Goal: Use online tool/utility: Utilize a website feature to perform a specific function

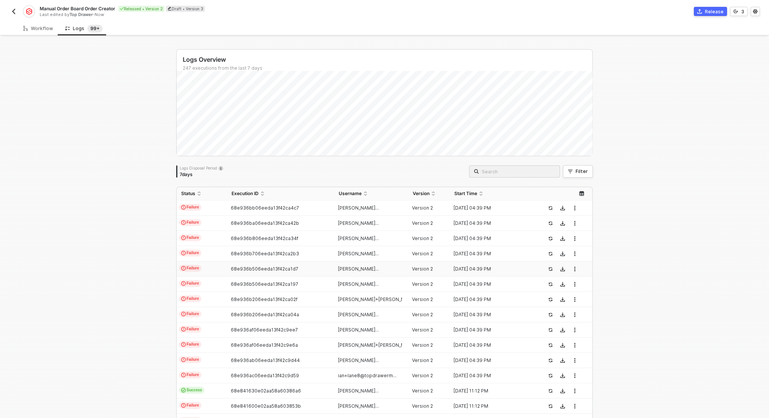
scroll to position [120, 0]
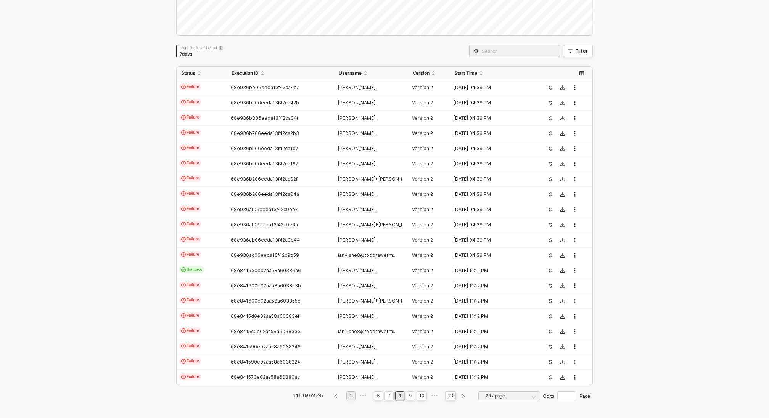
click at [348, 400] on li "1" at bounding box center [350, 396] width 9 height 9
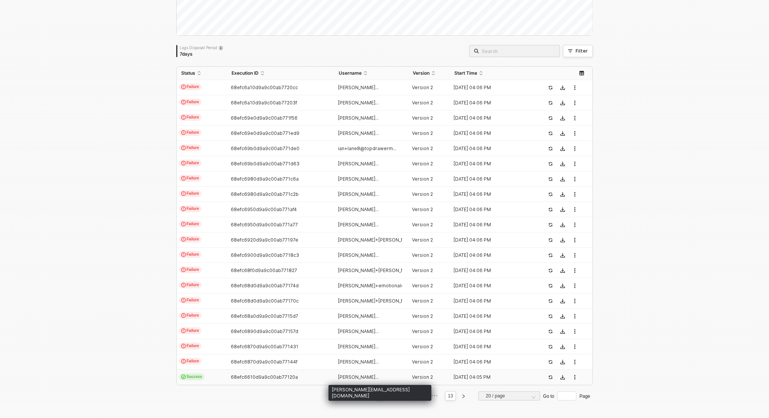
click at [364, 379] on span "[PERSON_NAME]..." at bounding box center [358, 377] width 41 height 6
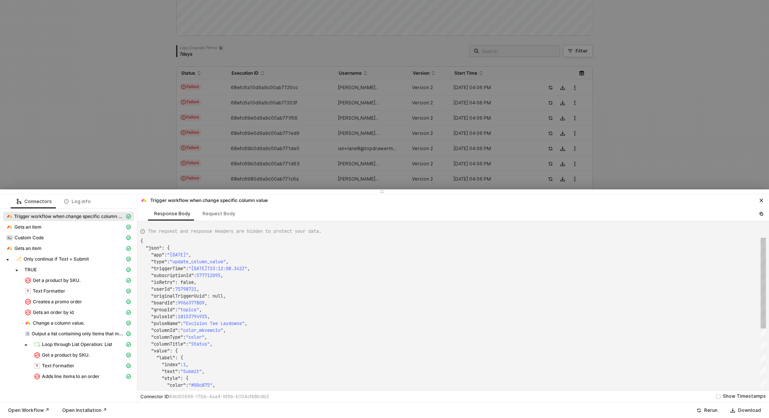
type textarea "{ "json": { "app": "[DATE]", "type": "update_column_value", "triggerTime": "[DA…"
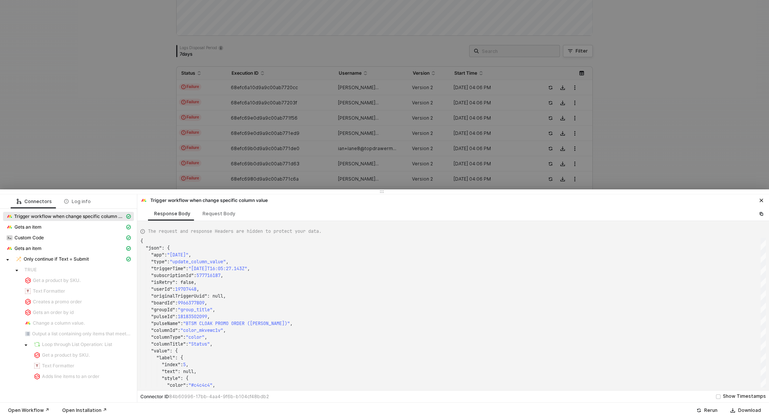
click at [108, 173] on div at bounding box center [384, 209] width 769 height 418
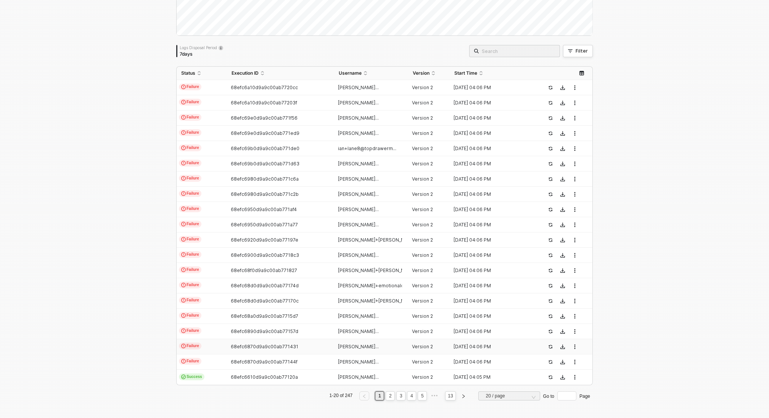
click at [326, 346] on div "68efc6870d9a9c00ab771431" at bounding box center [277, 347] width 101 height 6
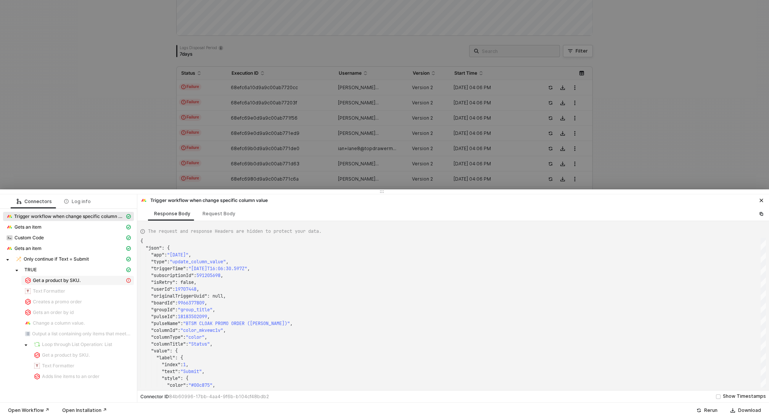
click at [75, 282] on span "Get a product by SKU." at bounding box center [57, 281] width 48 height 6
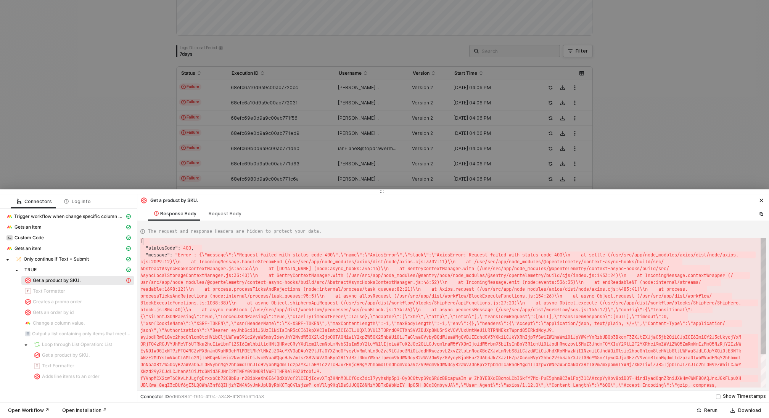
scroll to position [0, 0]
drag, startPoint x: 758, startPoint y: 371, endPoint x: 148, endPoint y: 230, distance: 626.4
click at [223, 215] on div "Request Body" at bounding box center [225, 214] width 33 height 6
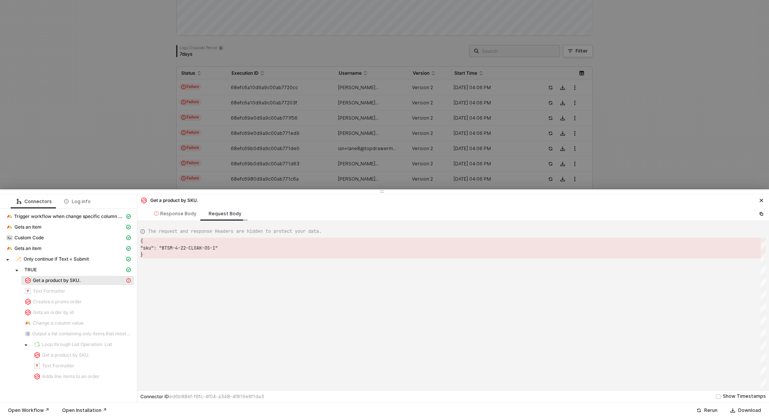
scroll to position [14, 0]
click at [169, 213] on div "Response Body" at bounding box center [175, 214] width 42 height 6
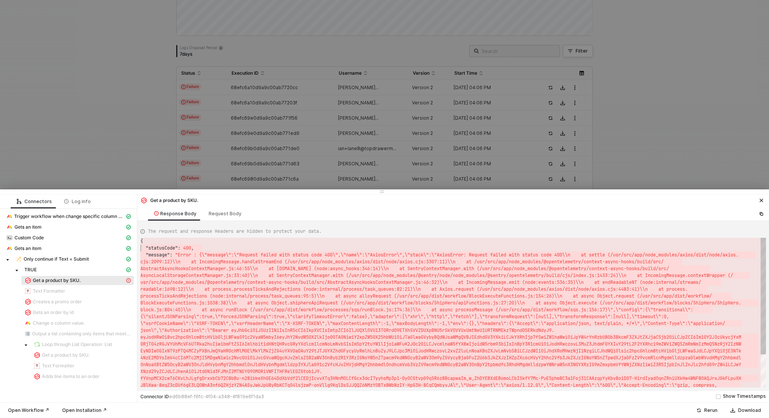
scroll to position [7, 0]
type textarea "{ "statusCode": 400, "message": "Error : {\"message\":\"Request failed with sta…"
drag, startPoint x: 758, startPoint y: 373, endPoint x: 138, endPoint y: 243, distance: 633.8
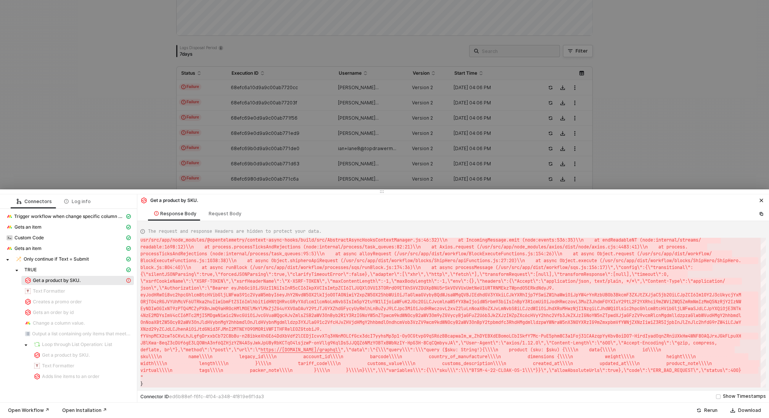
click at [142, 157] on div at bounding box center [384, 209] width 769 height 418
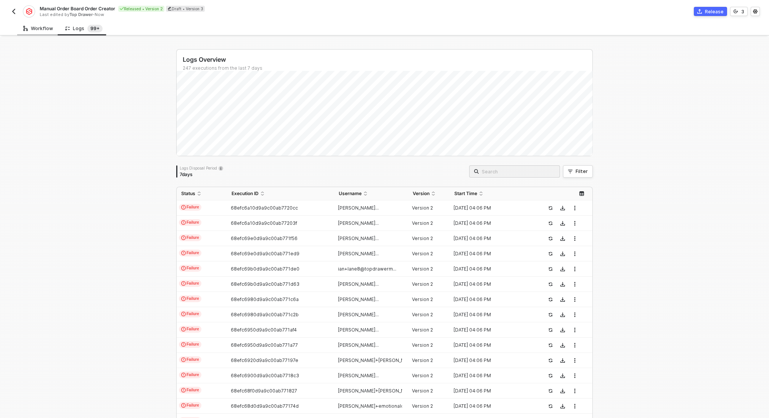
click at [47, 28] on div "Workflow" at bounding box center [38, 29] width 30 height 6
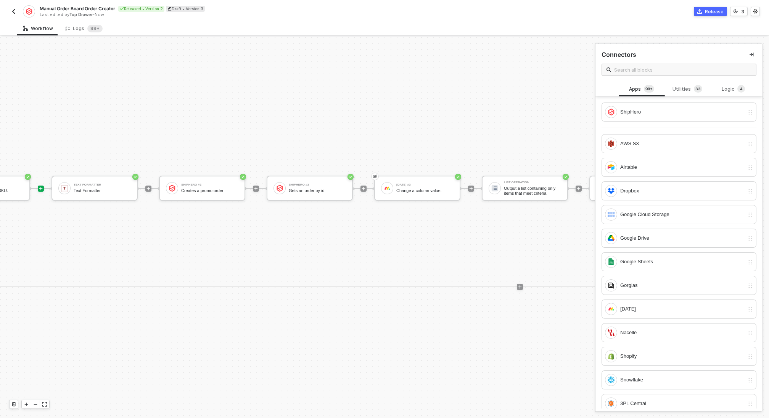
scroll to position [199, 799]
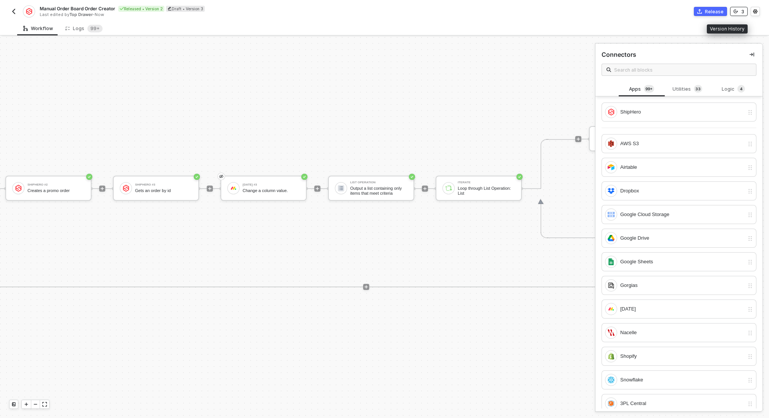
click at [738, 10] on button "3" at bounding box center [739, 11] width 18 height 9
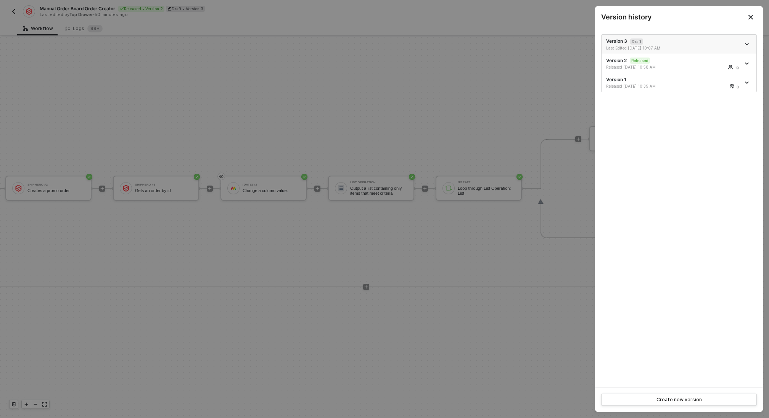
click at [684, 41] on div "Version 3 Draft Last Edited [DATE] 10:07 AM" at bounding box center [673, 44] width 134 height 13
click at [470, 245] on div at bounding box center [384, 209] width 769 height 418
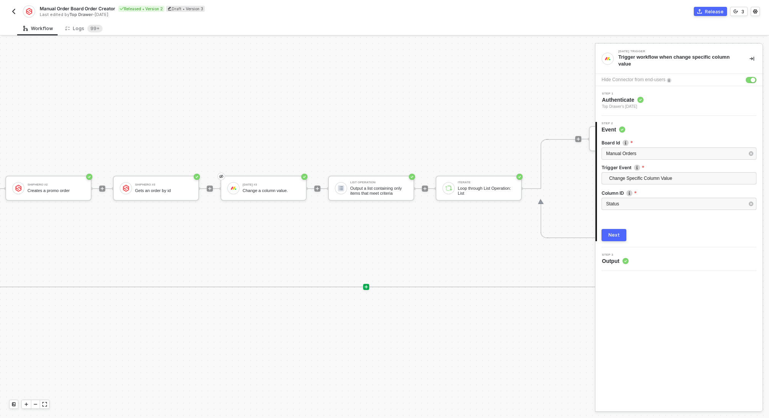
click at [364, 286] on icon "icon-play" at bounding box center [365, 286] width 3 height 3
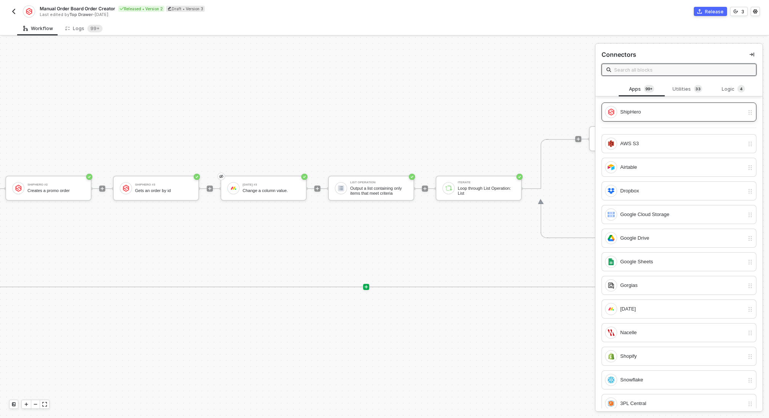
click at [630, 112] on div "ShipHero" at bounding box center [682, 112] width 124 height 8
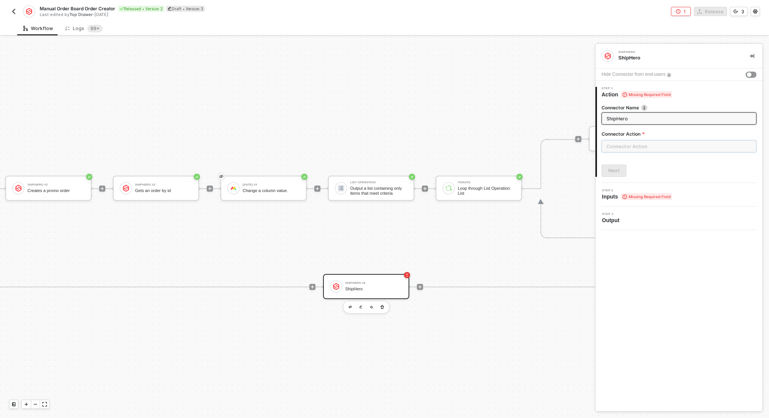
click at [637, 142] on input "text" at bounding box center [678, 146] width 155 height 12
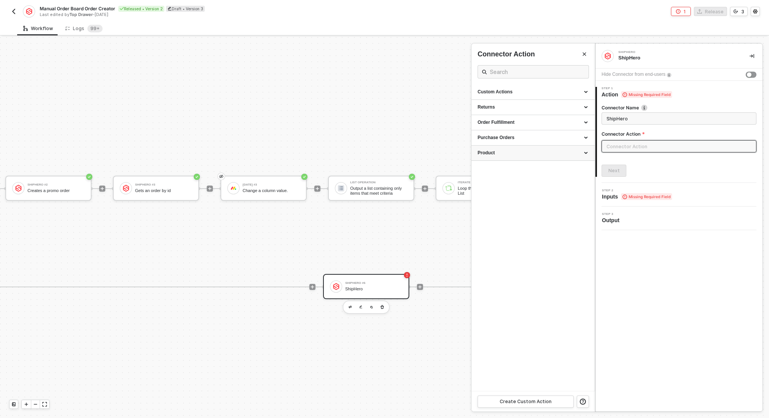
click at [520, 160] on div "Product" at bounding box center [532, 153] width 123 height 15
click at [539, 168] on div "Get a Product By SKU" at bounding box center [532, 167] width 111 height 6
type input "Get a product by SKU."
type input "Product - Get a Product By SKU"
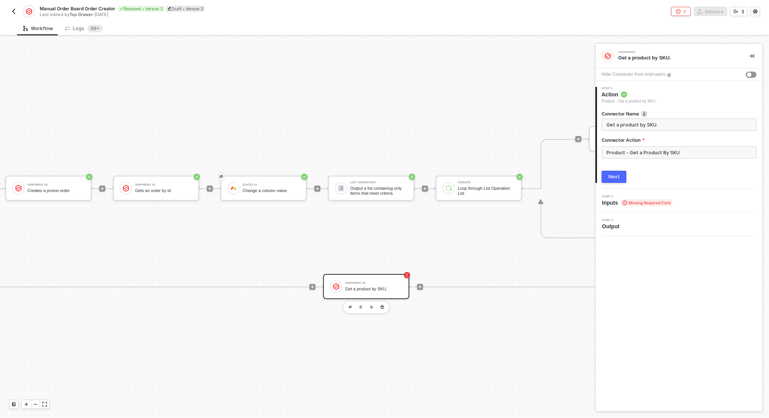
click at [613, 177] on div "Next" at bounding box center [613, 177] width 11 height 6
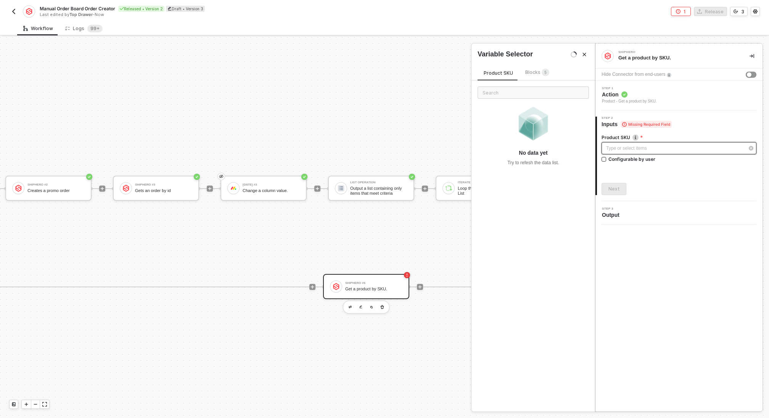
click at [630, 147] on div "Type or select items ﻿" at bounding box center [675, 148] width 138 height 7
click at [650, 152] on div "Type or select items ﻿" at bounding box center [678, 148] width 155 height 12
click at [611, 191] on div "Next" at bounding box center [613, 189] width 11 height 6
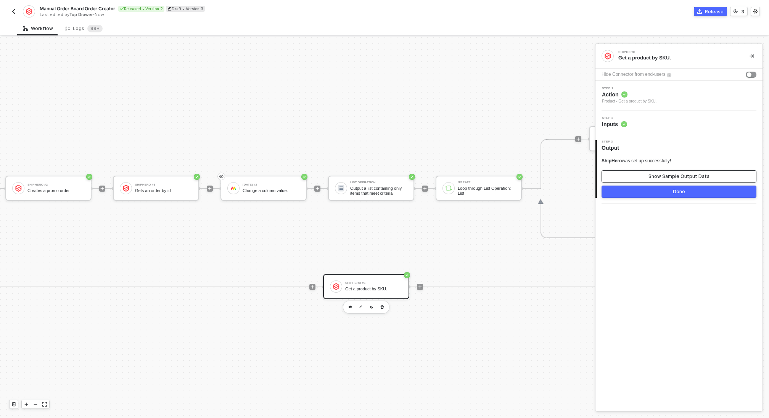
click at [633, 178] on button "Show Sample Output Data" at bounding box center [678, 176] width 155 height 12
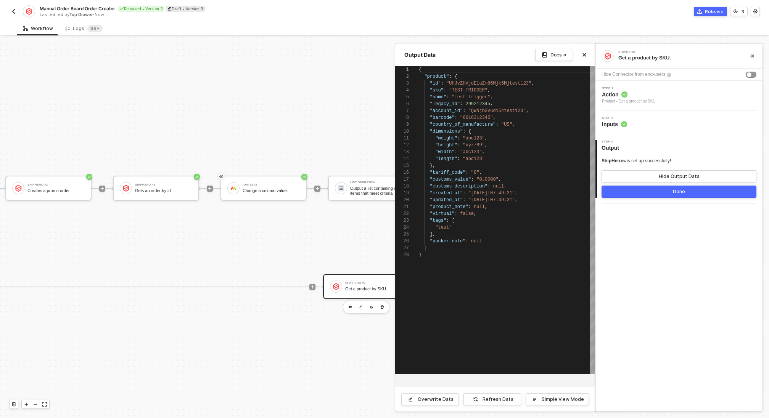
scroll to position [69, 0]
click at [585, 55] on icon "icon-close" at bounding box center [584, 55] width 5 height 5
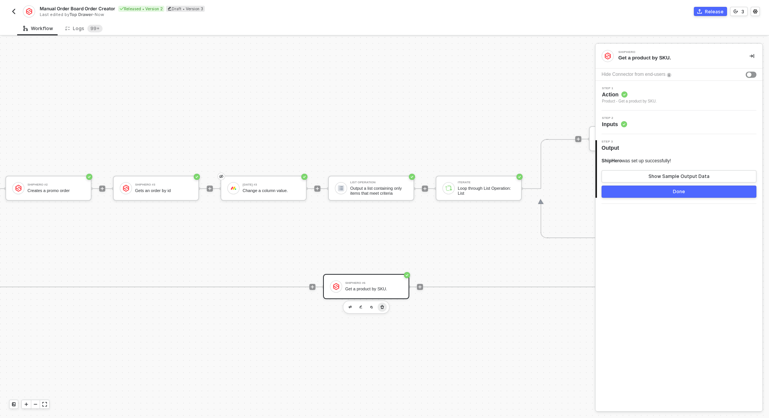
click at [382, 305] on icon "button" at bounding box center [381, 307] width 3 height 4
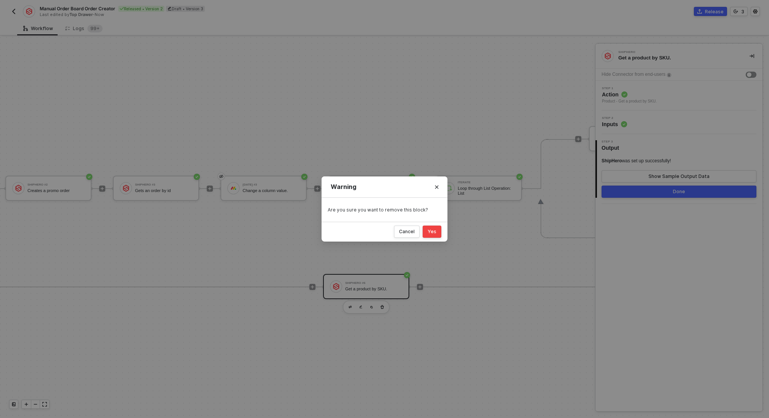
click at [432, 236] on button "Yes" at bounding box center [431, 232] width 19 height 12
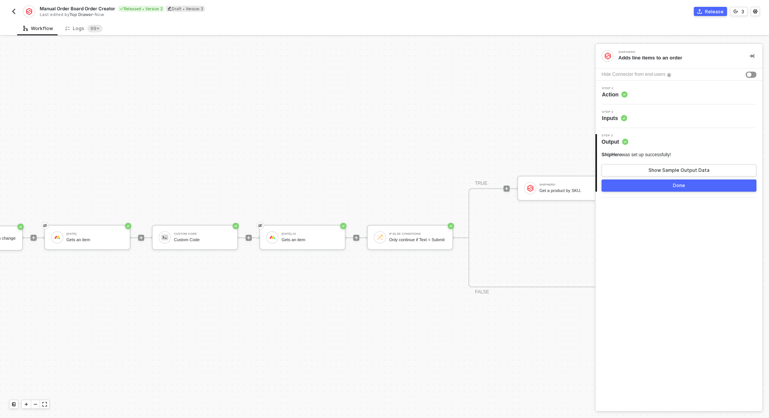
scroll to position [199, 0]
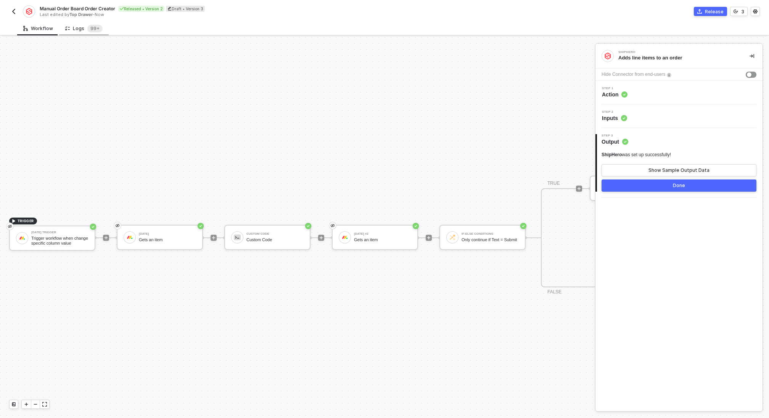
click at [81, 29] on div "Logs 99+" at bounding box center [83, 29] width 37 height 8
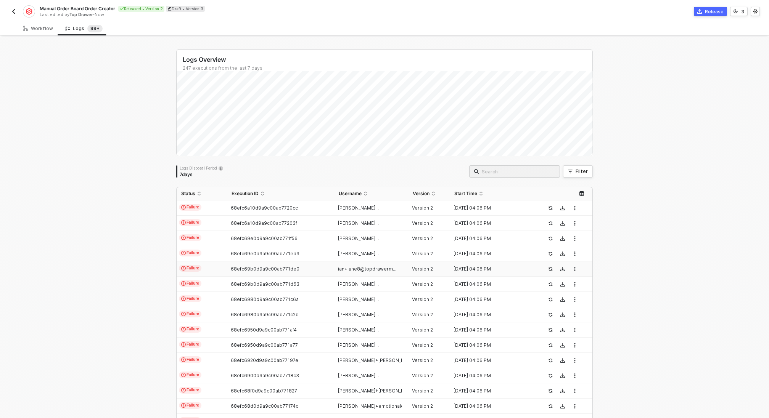
scroll to position [120, 0]
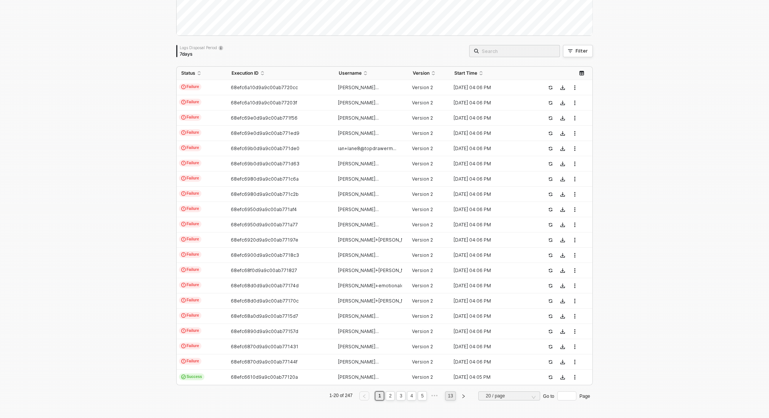
click at [450, 395] on link "13" at bounding box center [450, 396] width 10 height 8
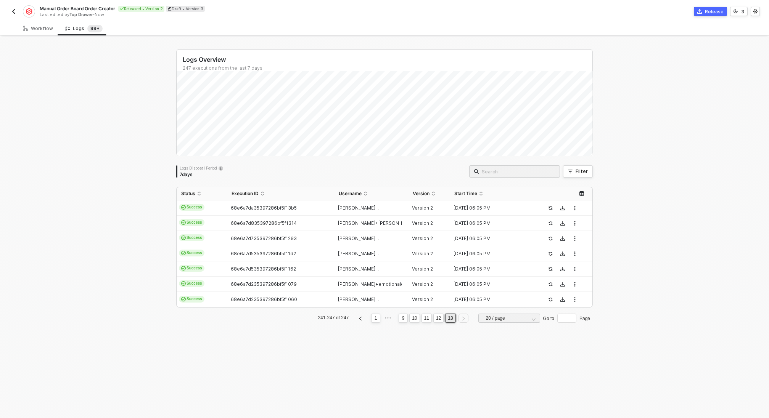
scroll to position [0, 0]
click at [359, 295] on td "[PERSON_NAME]..." at bounding box center [371, 299] width 74 height 15
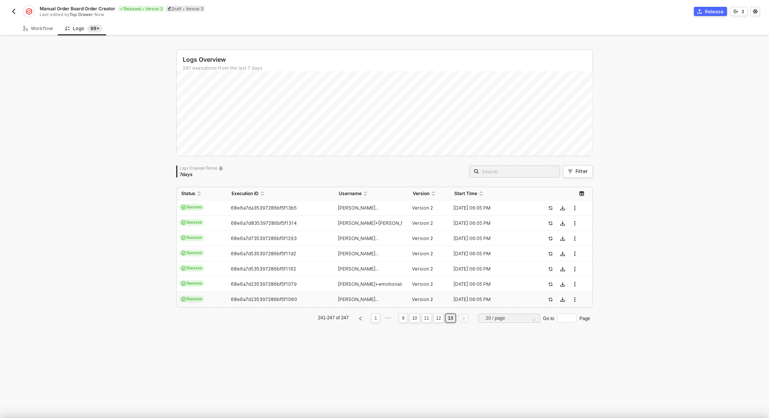
scroll to position [69, 0]
type textarea "{ "json": { "app": "[DATE]", "type": "update_column_value", "triggerTime": "[DA…"
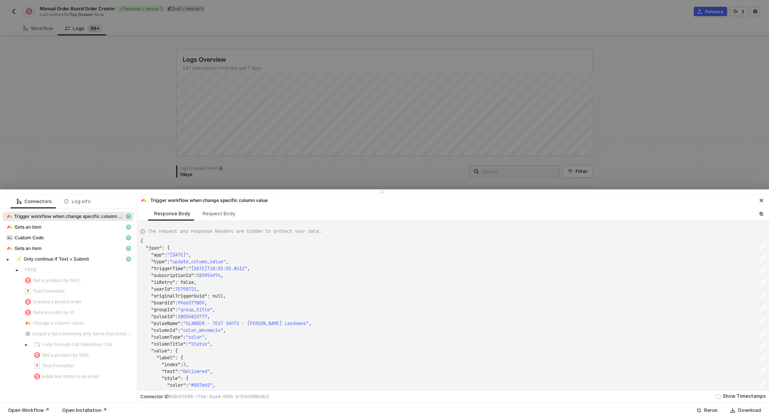
click at [279, 162] on div at bounding box center [384, 209] width 769 height 418
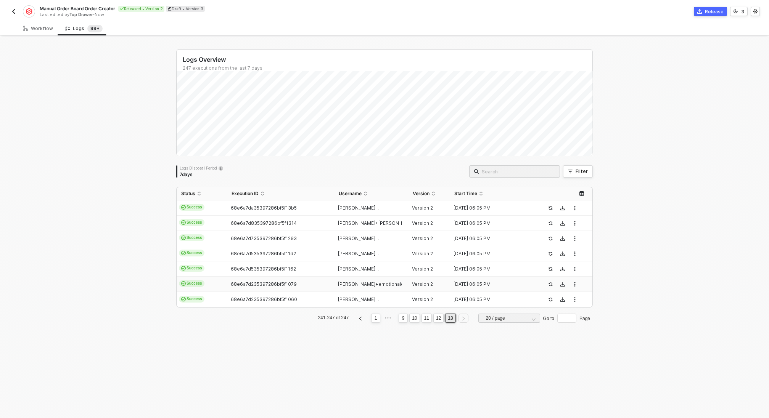
click at [294, 279] on td "68e6a7d235397286bf5f1079" at bounding box center [280, 284] width 107 height 15
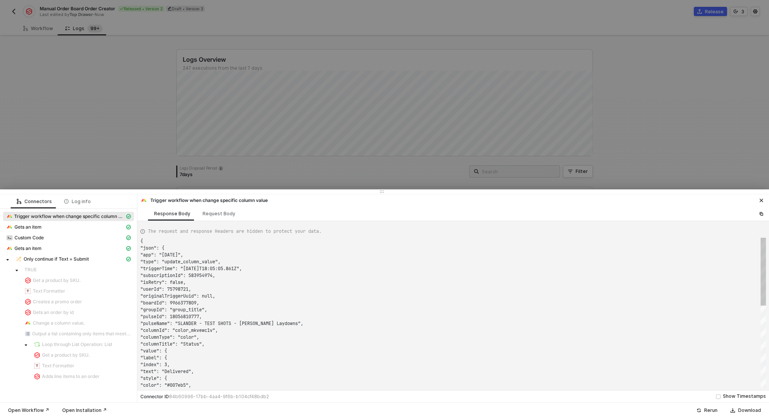
type textarea "{ "json": { "app": "[DATE]", "type": "update_column_value", "triggerTime": "[DA…"
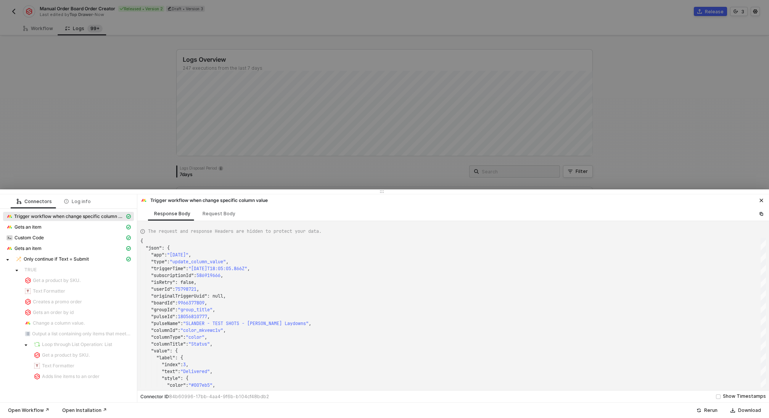
click at [156, 157] on div at bounding box center [384, 209] width 769 height 418
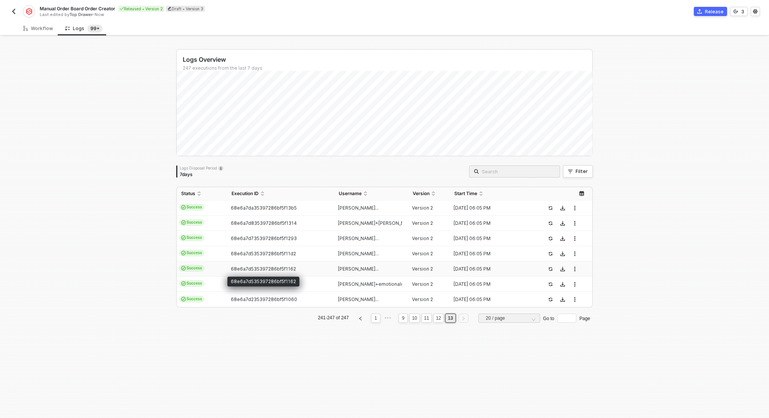
click at [281, 266] on span "68e6a7d535397286bf5f1162" at bounding box center [263, 269] width 65 height 6
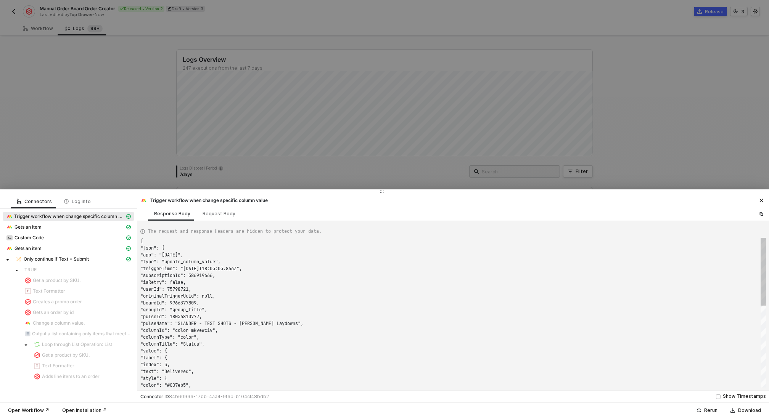
type textarea "{ "json": { "app": "[DATE]", "type": "update_column_value", "triggerTime": "[DA…"
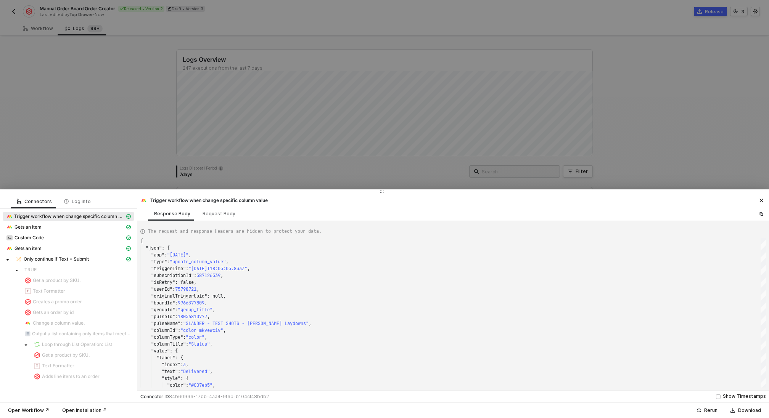
click at [113, 129] on div at bounding box center [384, 209] width 769 height 418
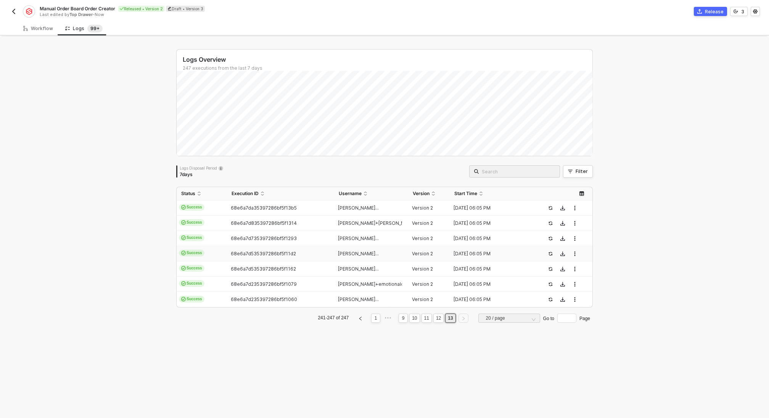
click at [213, 251] on td "Success" at bounding box center [202, 253] width 50 height 15
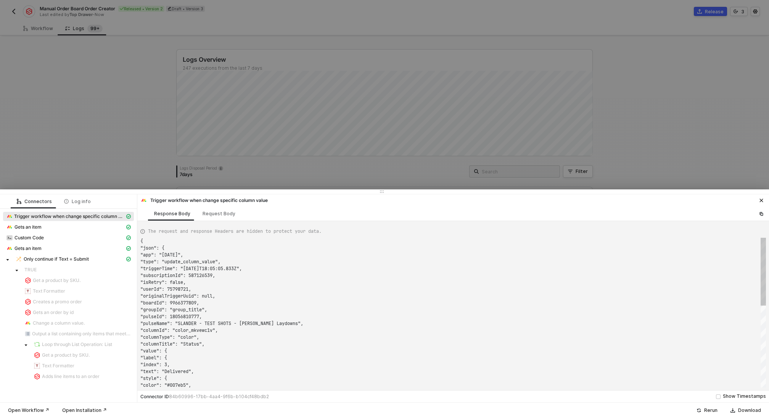
type textarea "{ "json": { "app": "[DATE]", "type": "update_column_value", "triggerTime": "[DA…"
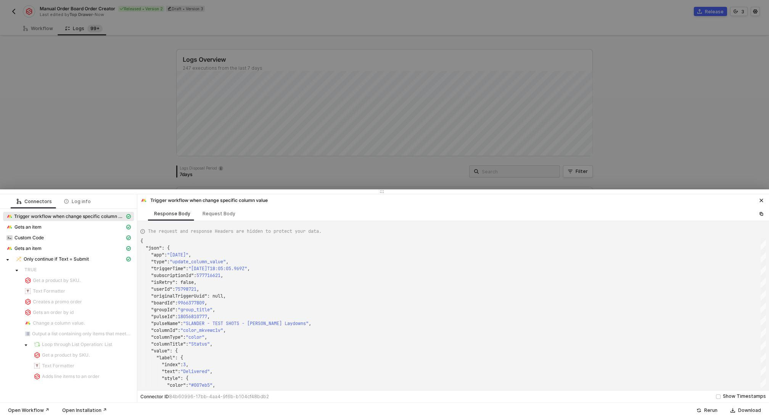
click at [114, 149] on div at bounding box center [384, 209] width 769 height 418
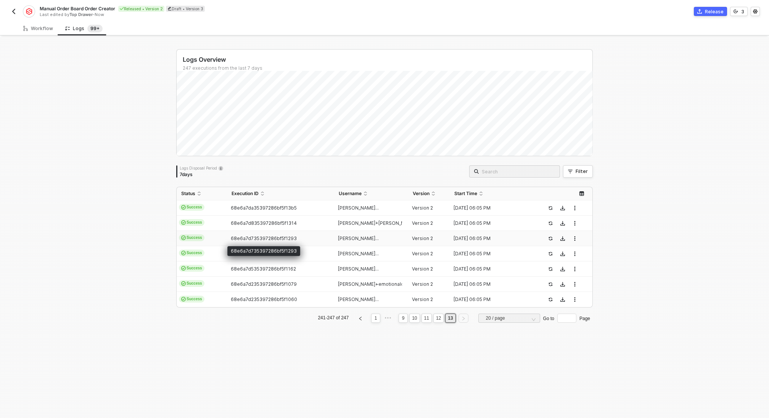
click at [282, 241] on span "68e6a7d735397286bf5f1293" at bounding box center [264, 239] width 66 height 6
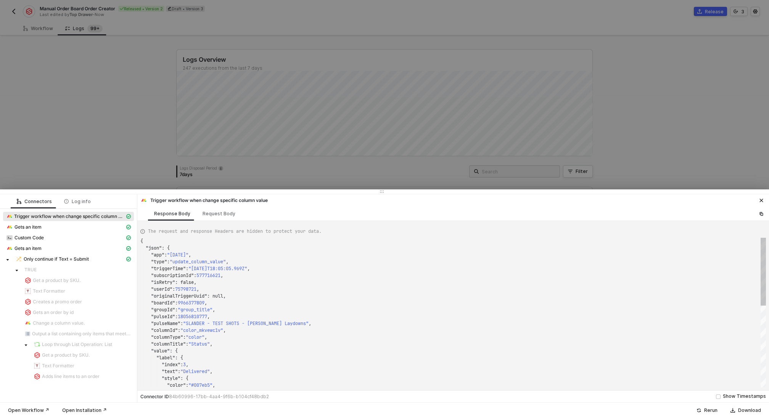
type textarea "{ "json": { "app": "[DATE]", "type": "update_column_value", "triggerTime": "[DA…"
click at [100, 142] on div at bounding box center [384, 209] width 769 height 418
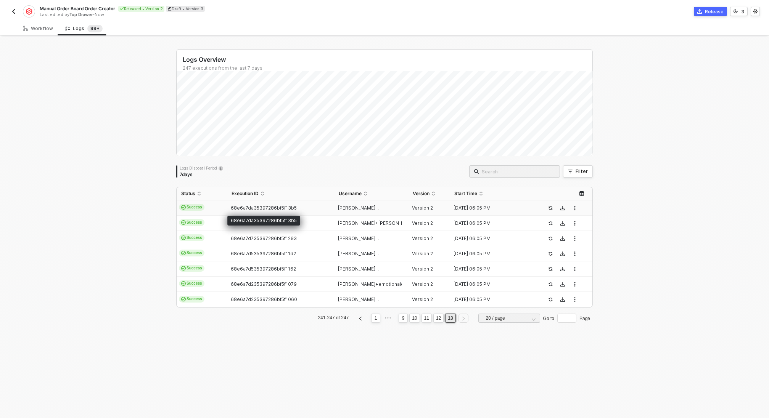
click at [277, 221] on div "68e6a7da35397286bf5f13b5" at bounding box center [263, 221] width 73 height 10
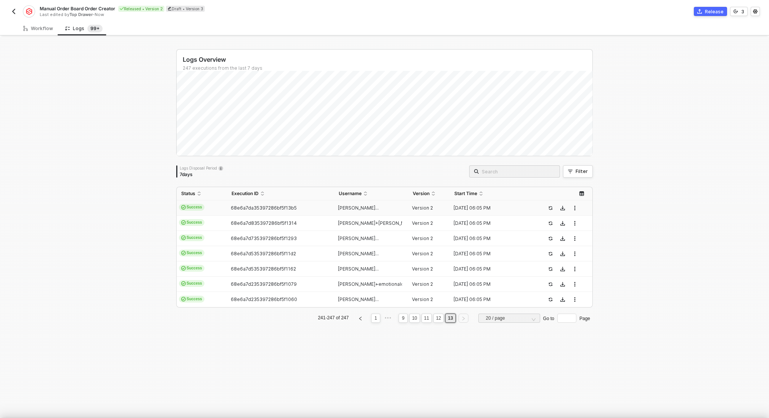
type textarea "{ "json": { "app": "[DATE]", "type": "update_column_value", "triggerTime": "[DA…"
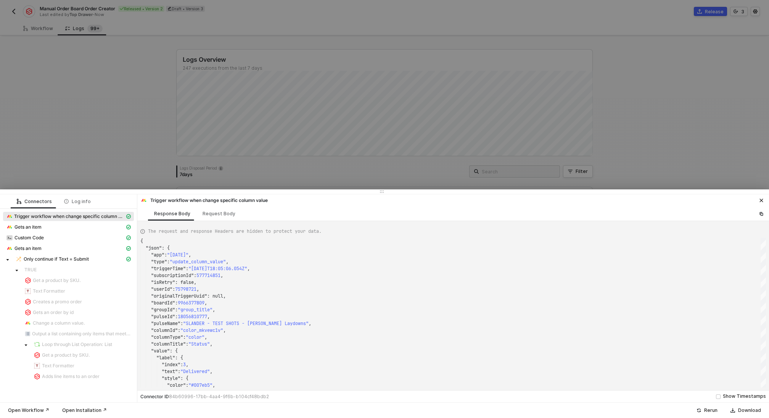
click at [61, 133] on div at bounding box center [384, 209] width 769 height 418
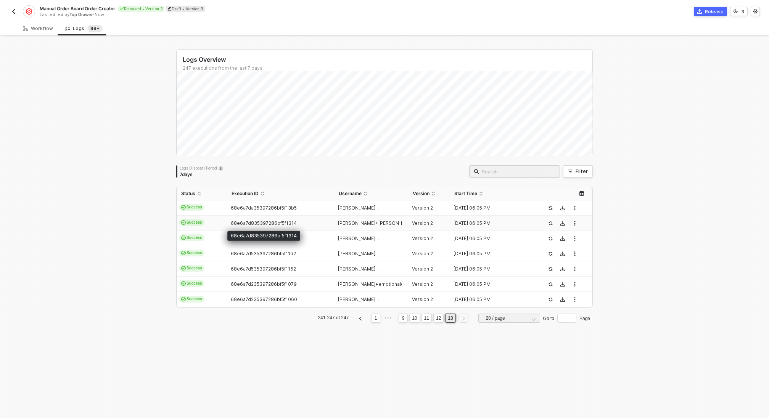
click at [241, 223] on span "68e6a7d835397286bf5f1314" at bounding box center [264, 223] width 66 height 6
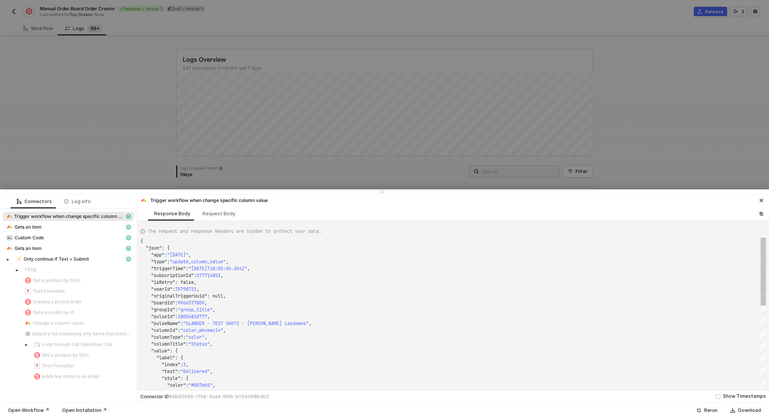
type textarea "{ "json": { "app": "[DATE]", "type": "update_column_value", "triggerTime": "[DA…"
click at [115, 134] on div at bounding box center [384, 209] width 769 height 418
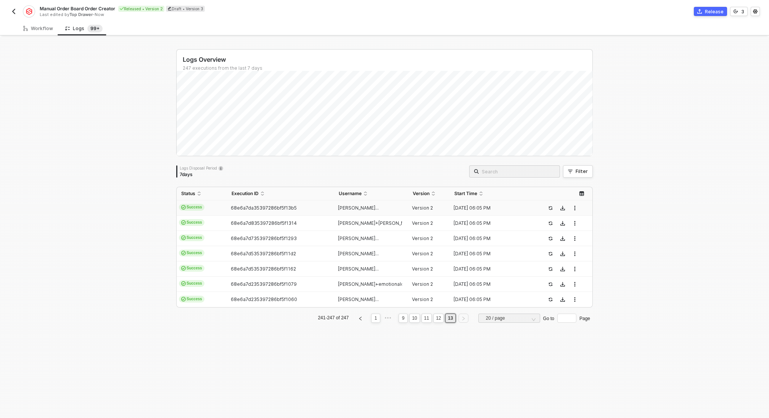
click at [253, 207] on span "68e6a7da35397286bf5f13b5" at bounding box center [264, 208] width 66 height 6
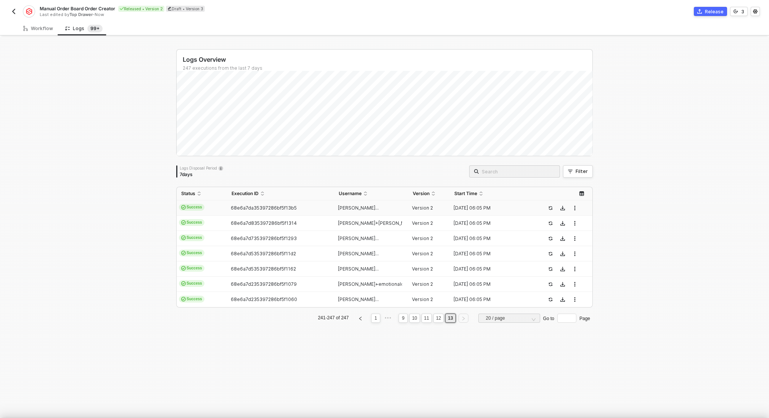
type textarea "{ "json": { "app": "[DATE]", "type": "update_column_value", "triggerTime": "[DA…"
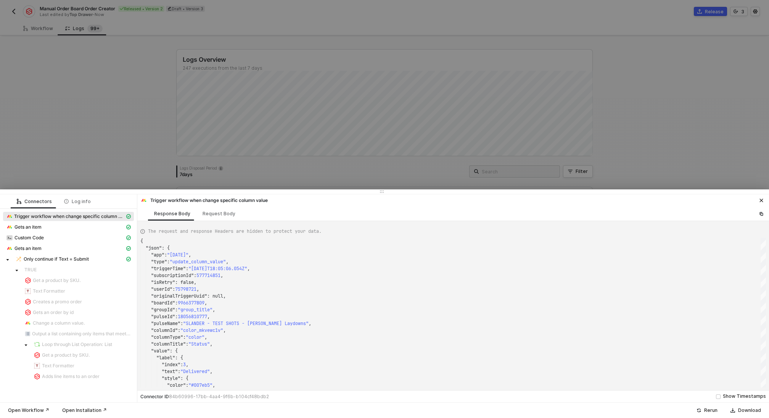
click at [110, 137] on div at bounding box center [384, 209] width 769 height 418
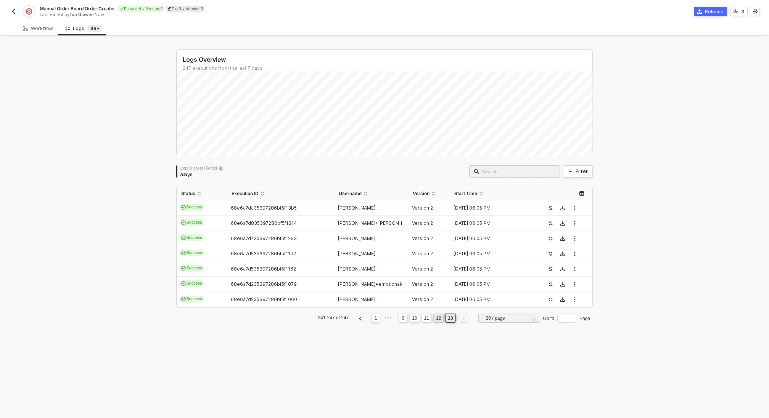
click at [440, 316] on link "12" at bounding box center [438, 318] width 10 height 8
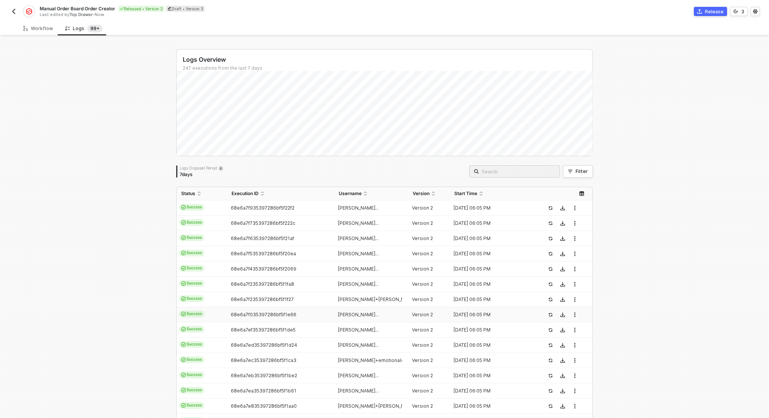
scroll to position [120, 0]
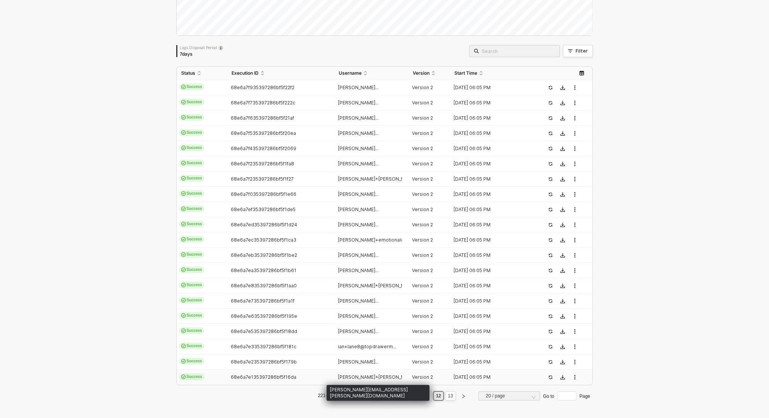
click at [369, 377] on span "[PERSON_NAME]+[PERSON_NAME]@topdrawerm..." at bounding box center [395, 377] width 114 height 6
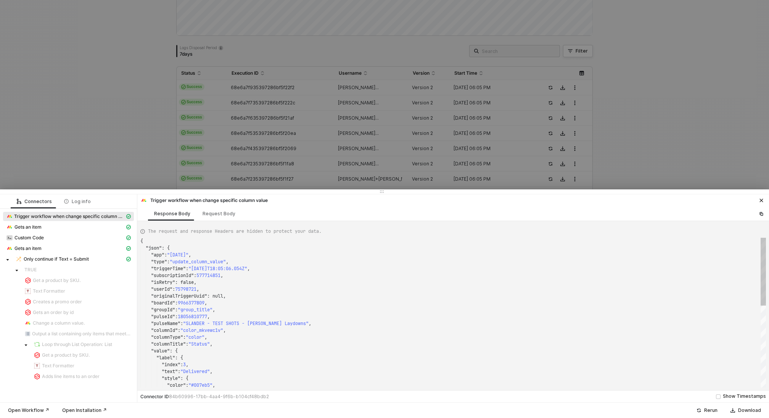
scroll to position [69, 0]
type textarea "{ "json": { "app": "[DATE]", "type": "update_column_value", "triggerTime": "[DA…"
click at [94, 147] on div at bounding box center [384, 209] width 769 height 418
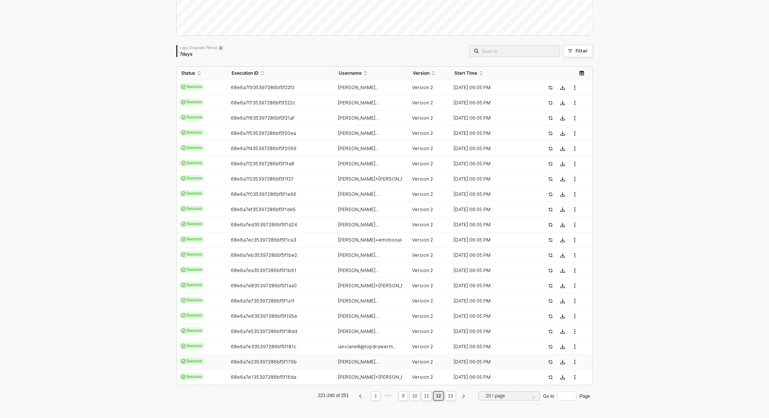
click at [349, 363] on span "[PERSON_NAME]..." at bounding box center [358, 362] width 41 height 6
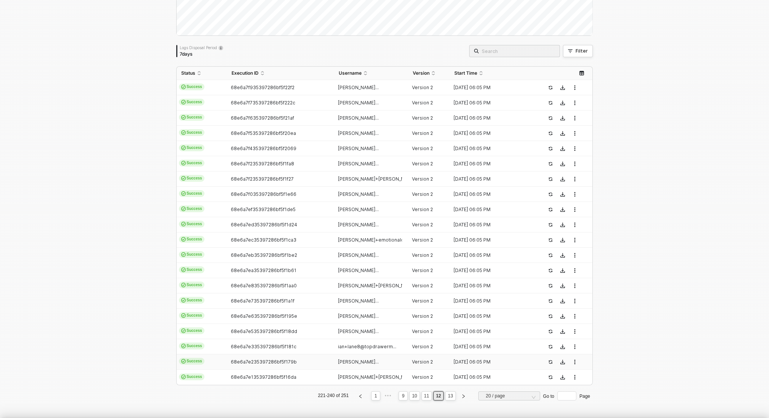
type textarea "{ "json": { "app": "[DATE]", "type": "update_column_value", "triggerTime": "[DA…"
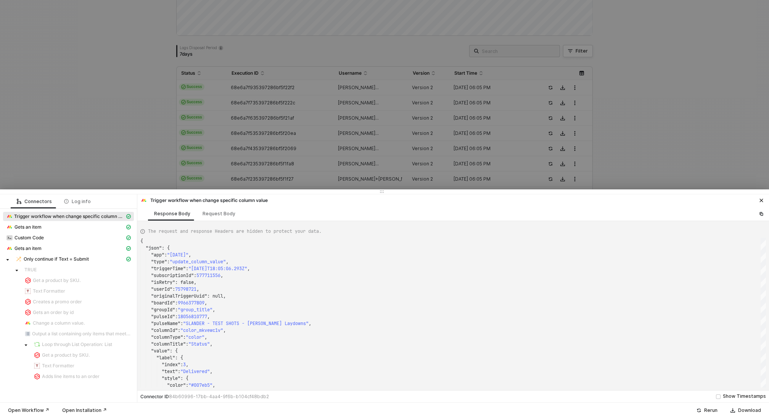
click at [100, 168] on div at bounding box center [384, 209] width 769 height 418
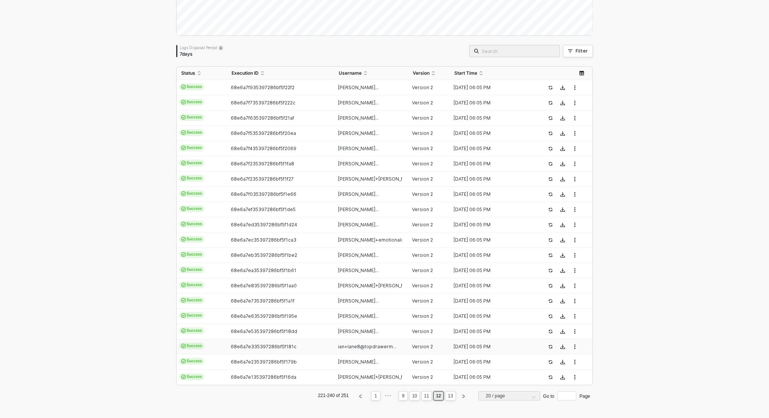
click at [328, 345] on td "68e6a7e335397286bf5f181c" at bounding box center [280, 346] width 107 height 15
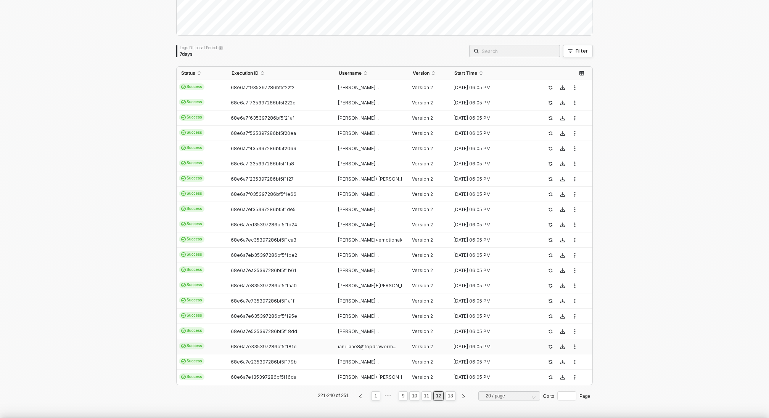
type textarea "{ "json": { "app": "[DATE]", "type": "update_column_value", "triggerTime": "[DA…"
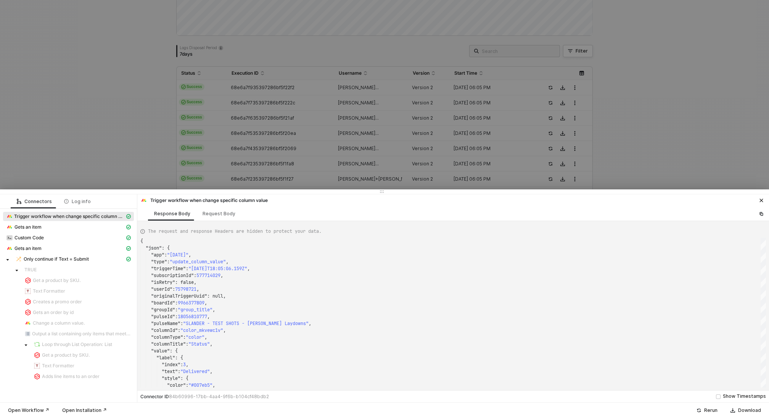
click at [116, 107] on div at bounding box center [384, 209] width 769 height 418
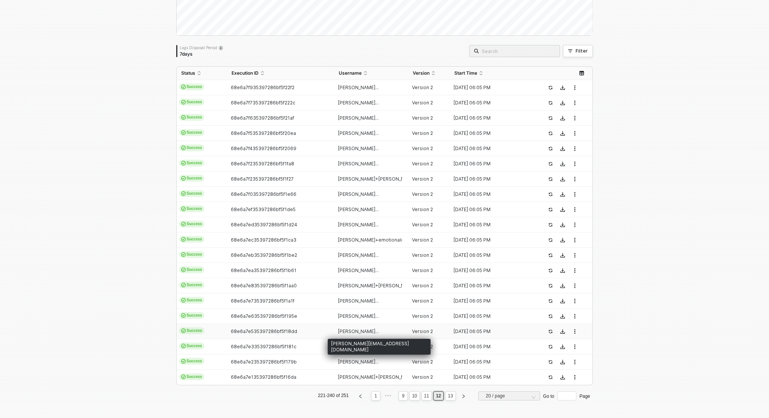
click at [359, 333] on span "[PERSON_NAME]..." at bounding box center [358, 332] width 41 height 6
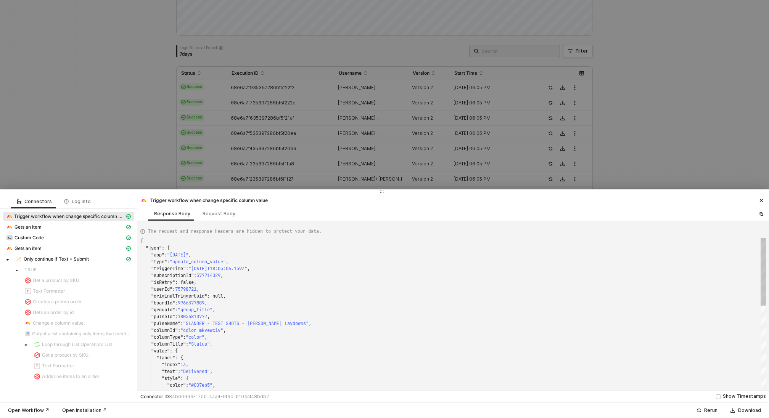
type textarea "{ "json": { "app": "[DATE]", "type": "update_column_value", "triggerTime": "[DA…"
click at [117, 135] on div at bounding box center [384, 209] width 769 height 418
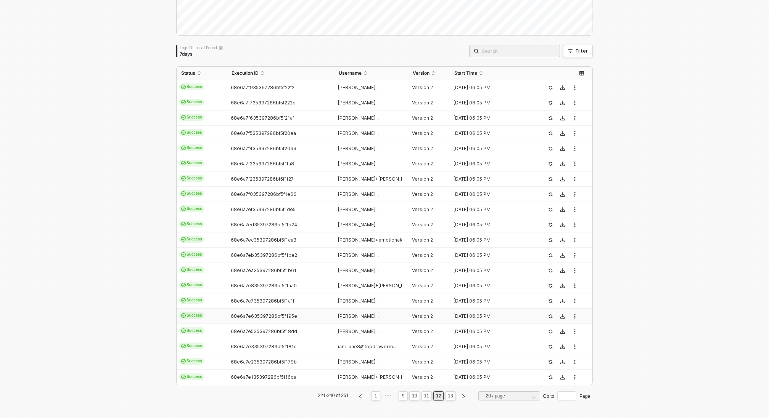
click at [369, 316] on span "[PERSON_NAME]..." at bounding box center [358, 316] width 41 height 6
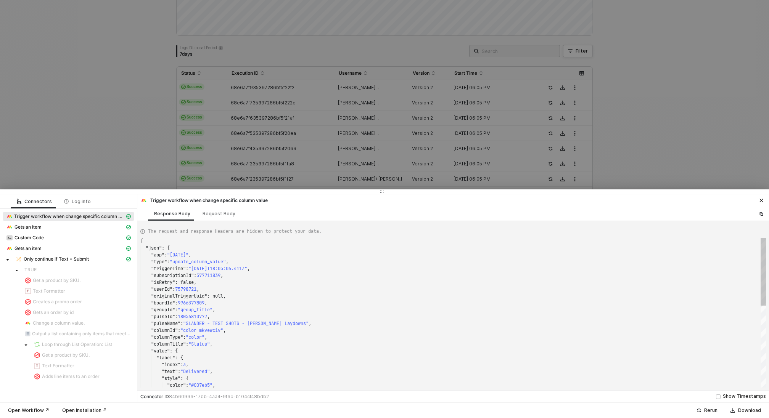
type textarea "{ "json": { "app": "[DATE]", "type": "update_column_value", "triggerTime": "[DA…"
click at [106, 142] on div at bounding box center [384, 209] width 769 height 418
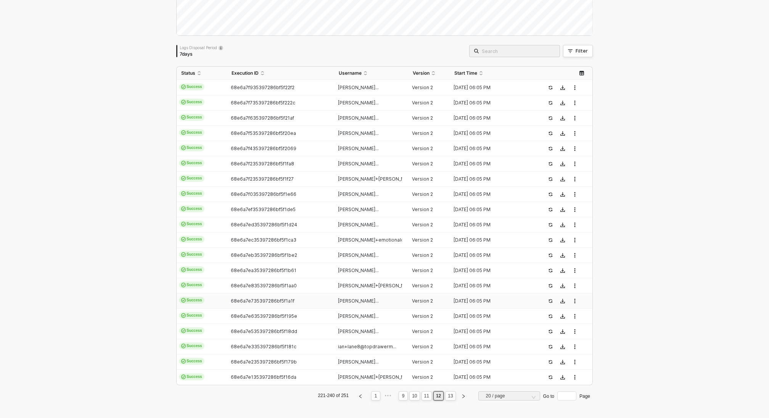
click at [346, 298] on span "[PERSON_NAME]..." at bounding box center [358, 301] width 41 height 6
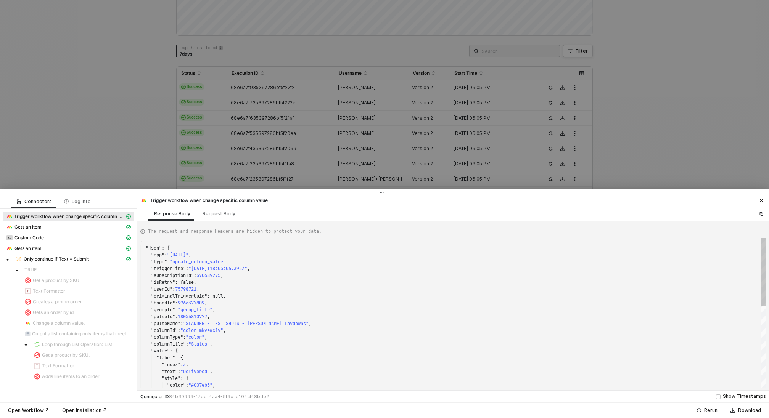
type textarea "{ "json": { "app": "[DATE]", "type": "update_column_value", "triggerTime": "[DA…"
click at [136, 165] on div at bounding box center [384, 209] width 769 height 418
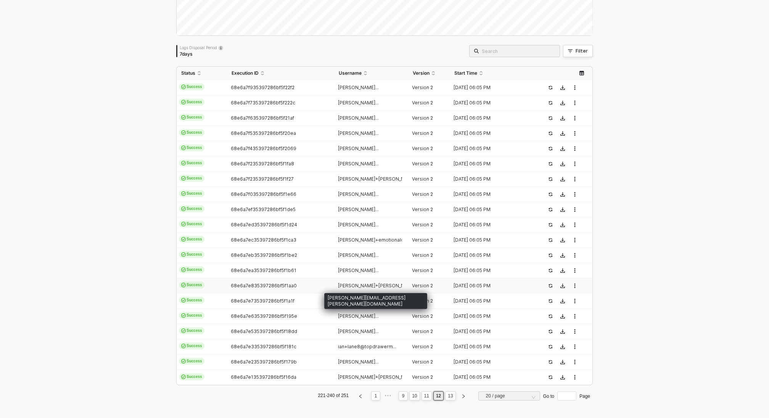
click at [360, 286] on span "[PERSON_NAME]+[PERSON_NAME]@topdrawer..." at bounding box center [392, 286] width 109 height 6
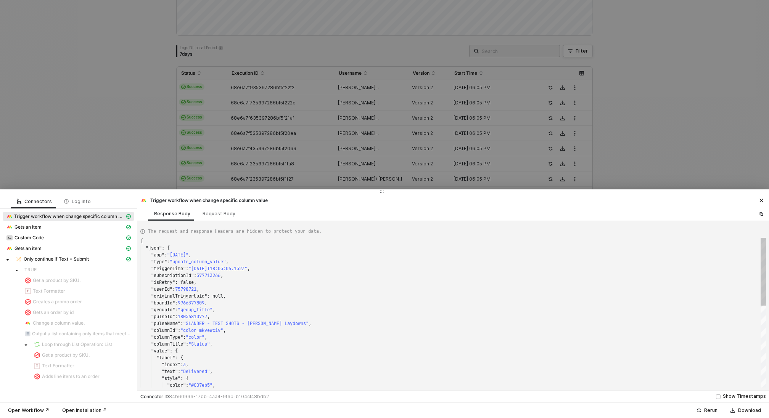
type textarea "{ "json": { "app": "[DATE]", "type": "update_column_value", "triggerTime": "[DA…"
click at [95, 149] on div at bounding box center [384, 209] width 769 height 418
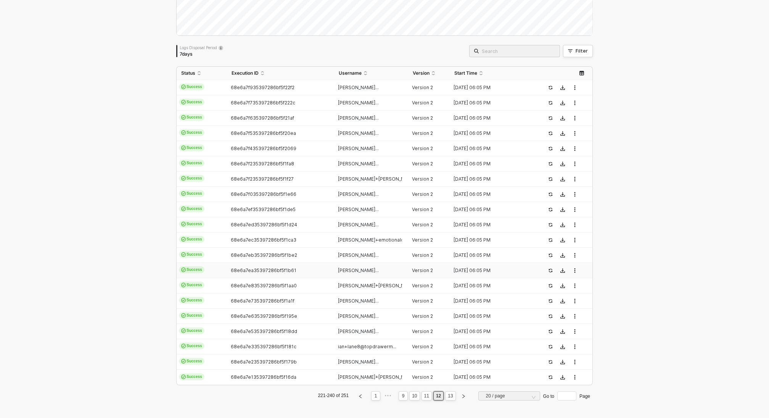
click at [374, 268] on span "[PERSON_NAME]..." at bounding box center [358, 271] width 41 height 6
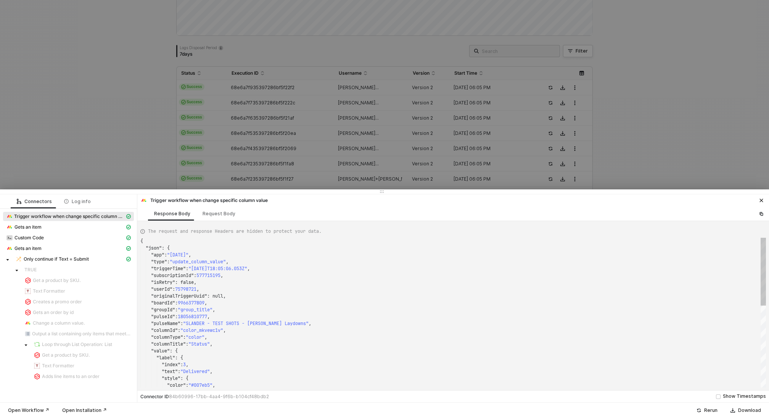
type textarea "{ "json": { "app": "[DATE]", "type": "update_column_value", "triggerTime": "[DA…"
click at [110, 157] on div at bounding box center [384, 209] width 769 height 418
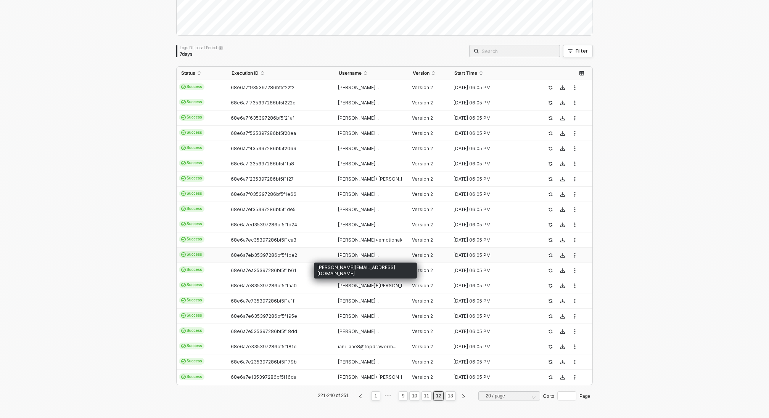
click at [342, 256] on span "[PERSON_NAME]..." at bounding box center [358, 255] width 41 height 6
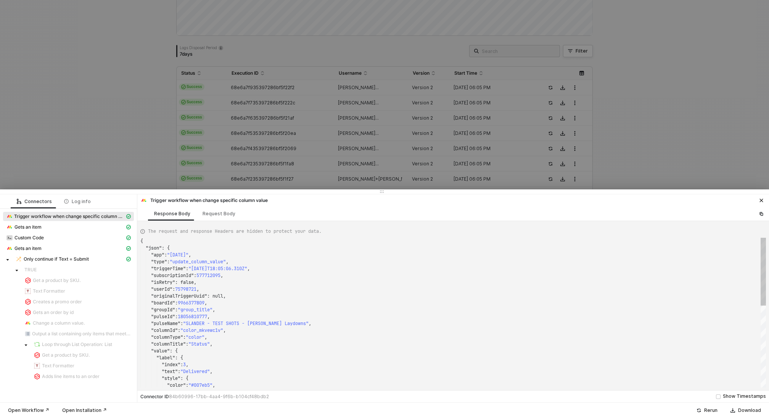
type textarea "{ "json": { "app": "[DATE]", "type": "update_column_value", "triggerTime": "[DA…"
click at [90, 177] on div at bounding box center [384, 209] width 769 height 418
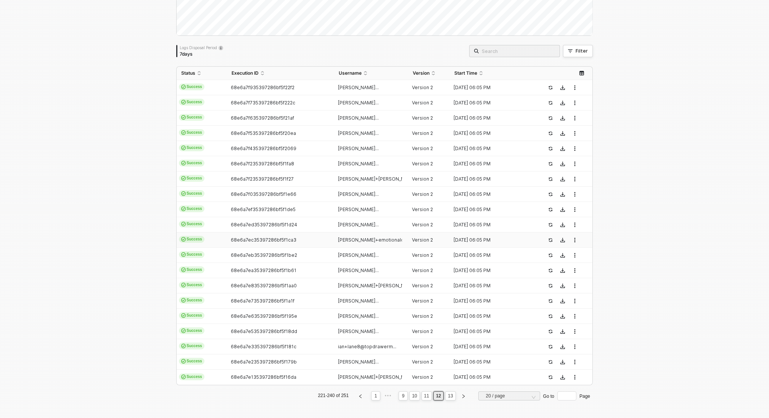
click at [337, 241] on div "[PERSON_NAME]+emotionaloranges..." at bounding box center [368, 240] width 68 height 6
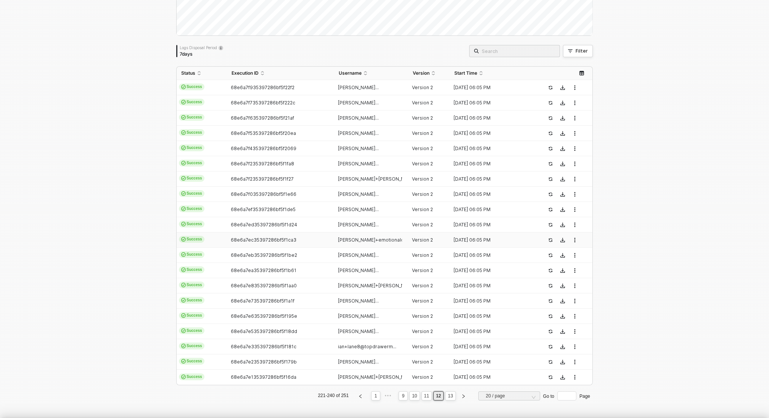
type textarea "{ "json": { "app": "[DATE]", "type": "update_column_value", "triggerTime": "[DA…"
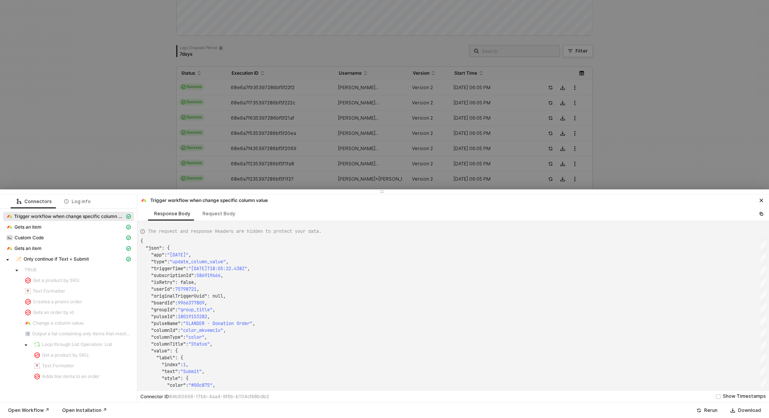
click at [78, 160] on div at bounding box center [384, 209] width 769 height 418
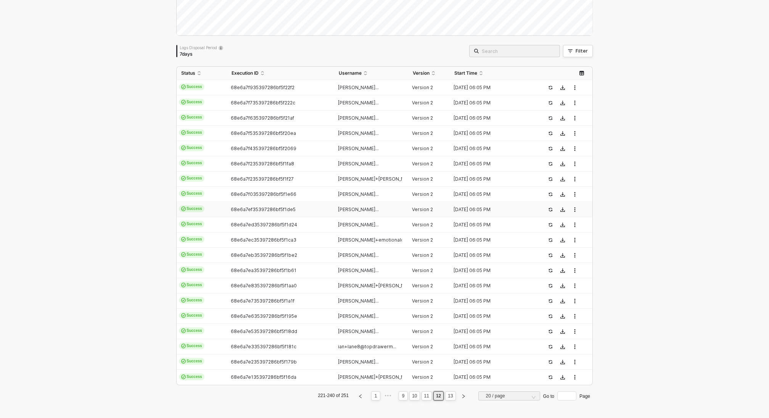
click at [340, 210] on span "[PERSON_NAME]..." at bounding box center [358, 210] width 41 height 6
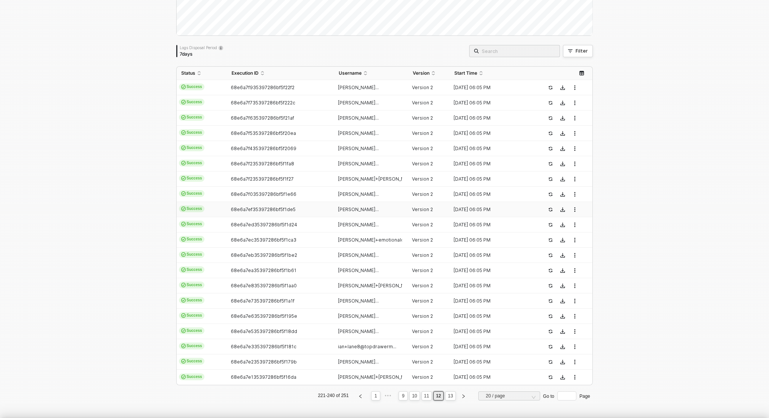
type textarea "{ "json": { "app": "[DATE]", "type": "update_column_value", "triggerTime": "[DA…"
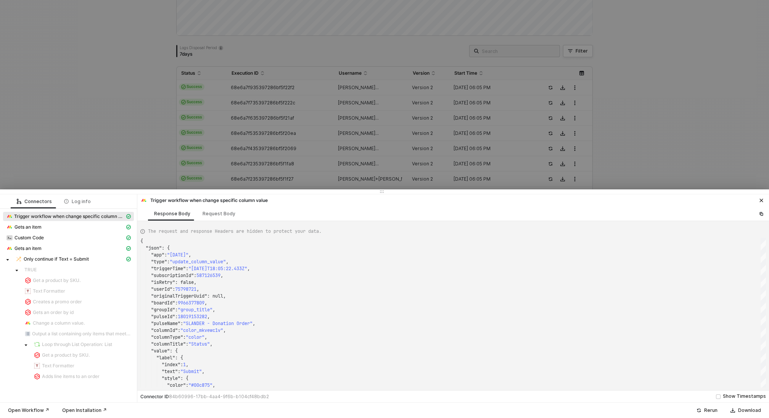
click at [75, 154] on div at bounding box center [384, 209] width 769 height 418
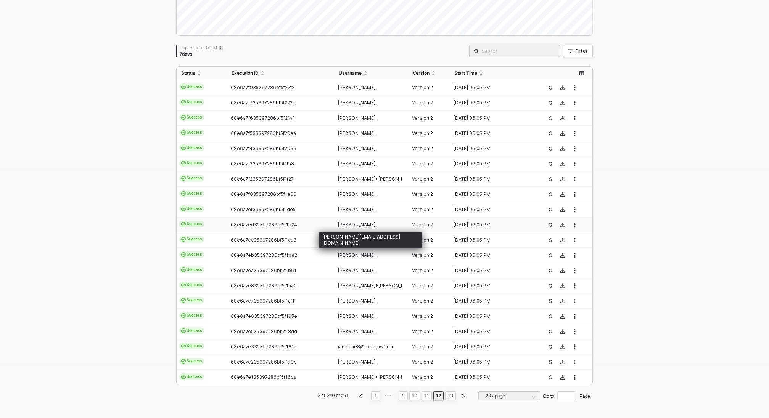
click at [340, 226] on span "[PERSON_NAME]..." at bounding box center [358, 225] width 41 height 6
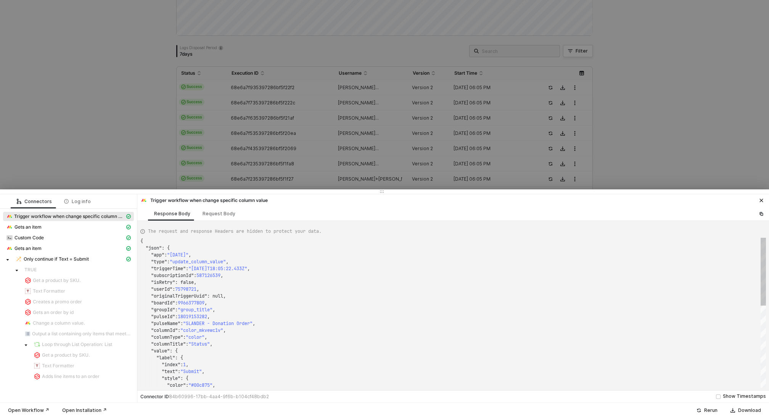
type textarea "{ "json": { "app": "[DATE]", "type": "update_column_value", "triggerTime": "[DA…"
click at [92, 175] on div at bounding box center [384, 209] width 769 height 418
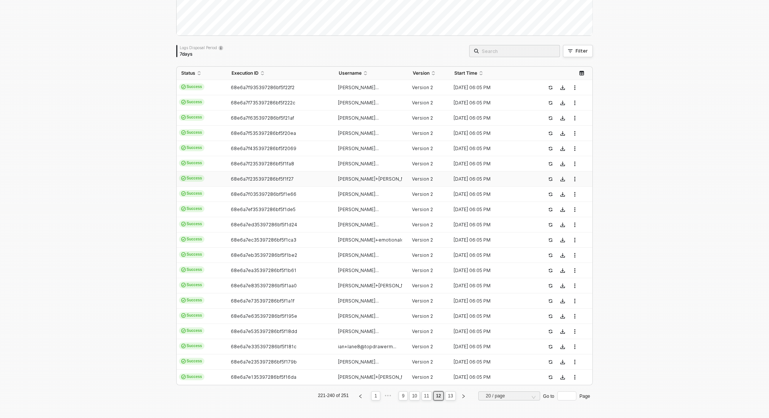
click at [362, 175] on td "[PERSON_NAME]+[PERSON_NAME]..." at bounding box center [371, 179] width 74 height 15
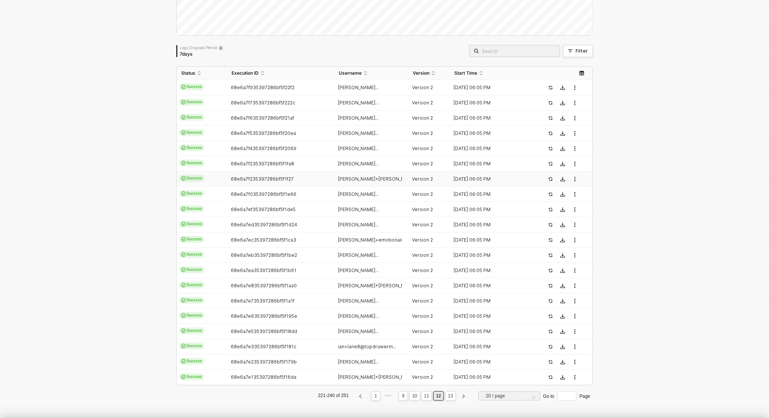
type textarea "{ "json": { "app": "[DATE]", "type": "update_column_value", "triggerTime": "[DA…"
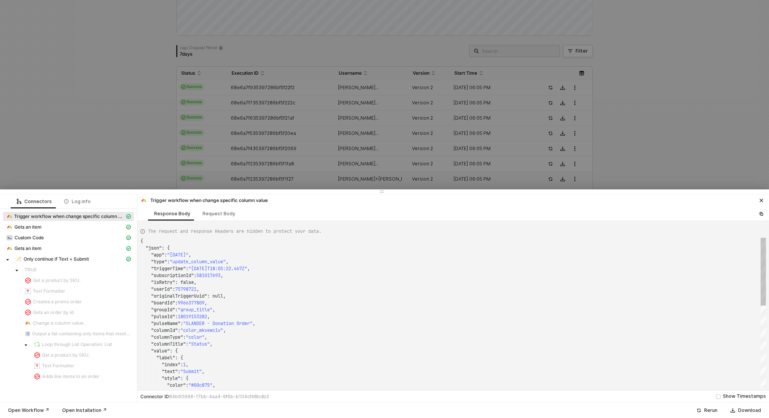
click at [49, 143] on div at bounding box center [384, 209] width 769 height 418
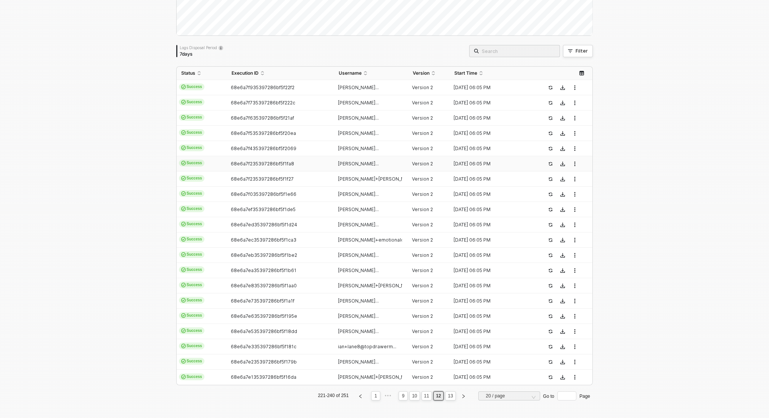
click at [345, 166] on div "[PERSON_NAME]..." at bounding box center [368, 164] width 68 height 6
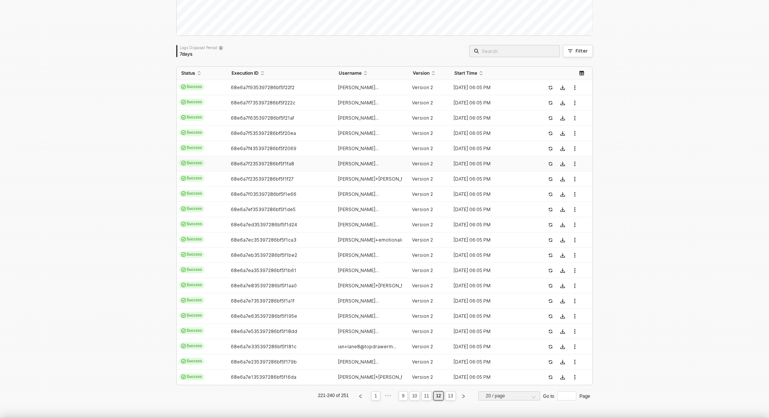
type textarea "{ "json": { "app": "[DATE]", "type": "update_column_value", "triggerTime": "[DA…"
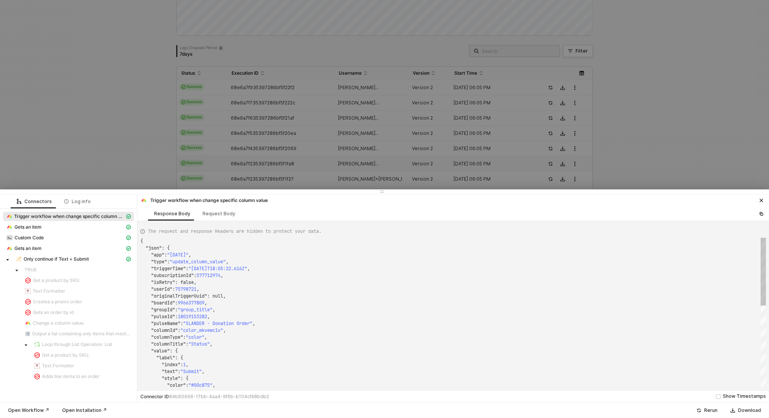
click at [77, 149] on div at bounding box center [384, 209] width 769 height 418
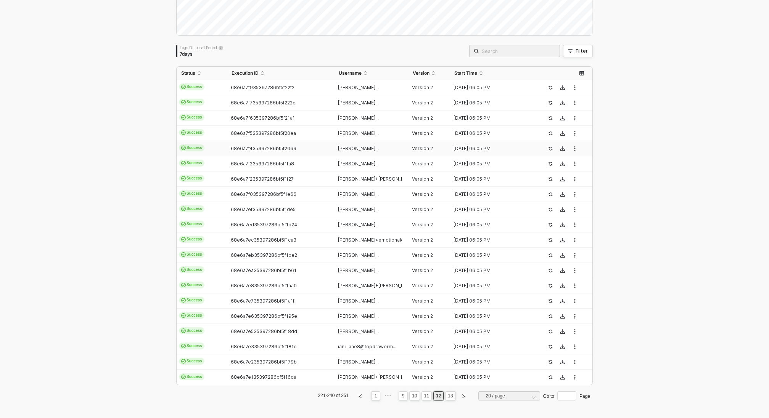
click at [372, 146] on span "[PERSON_NAME]..." at bounding box center [358, 149] width 41 height 6
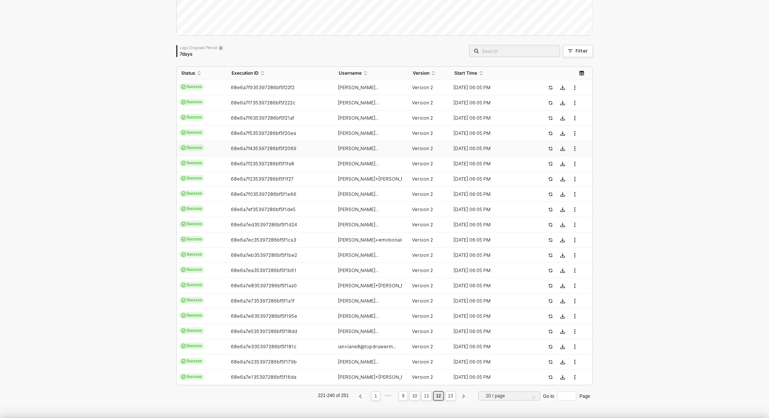
type textarea "{ "json": { "app": "[DATE]", "type": "update_column_value", "triggerTime": "[DA…"
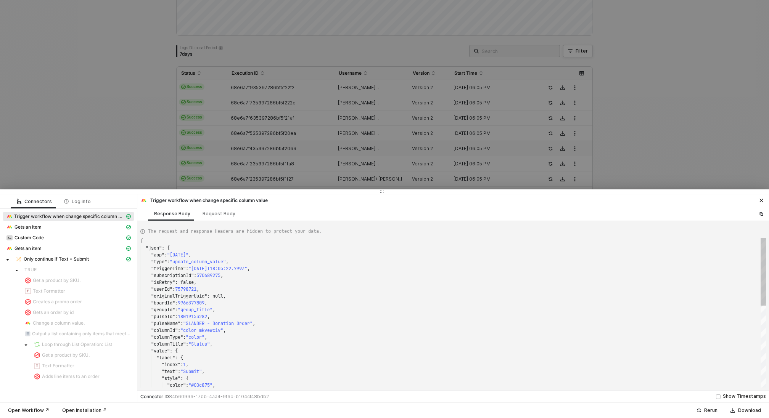
click at [102, 132] on div at bounding box center [384, 209] width 769 height 418
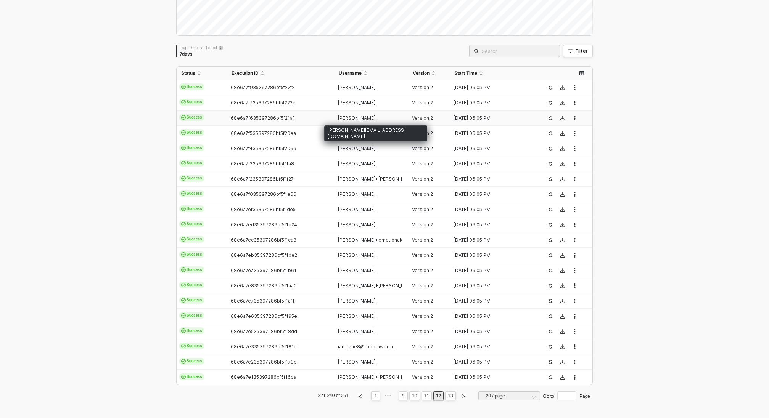
click at [353, 132] on div "[PERSON_NAME][EMAIL_ADDRESS][DOMAIN_NAME]" at bounding box center [375, 133] width 103 height 16
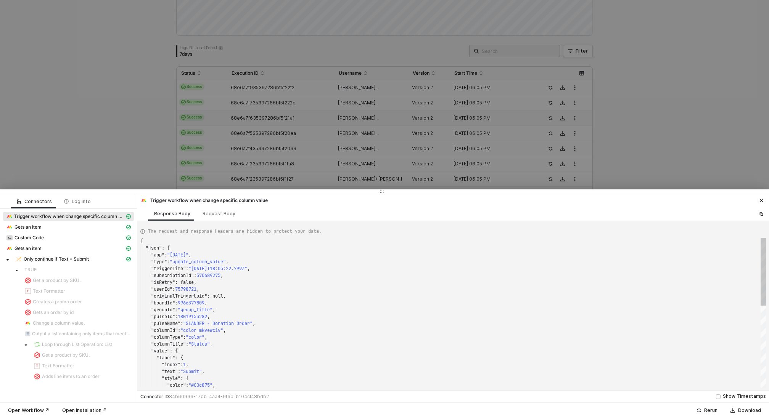
type textarea "{ "json": { "app": "[DATE]", "type": "update_column_value", "triggerTime": "[DA…"
click at [348, 115] on div at bounding box center [384, 209] width 769 height 418
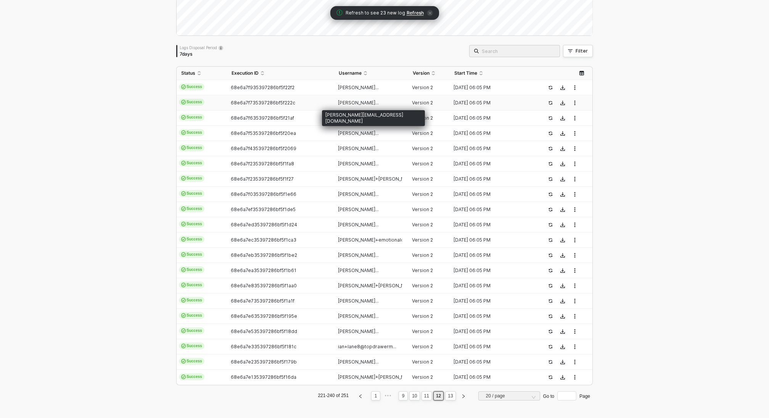
click at [349, 102] on span "[PERSON_NAME]..." at bounding box center [358, 103] width 41 height 6
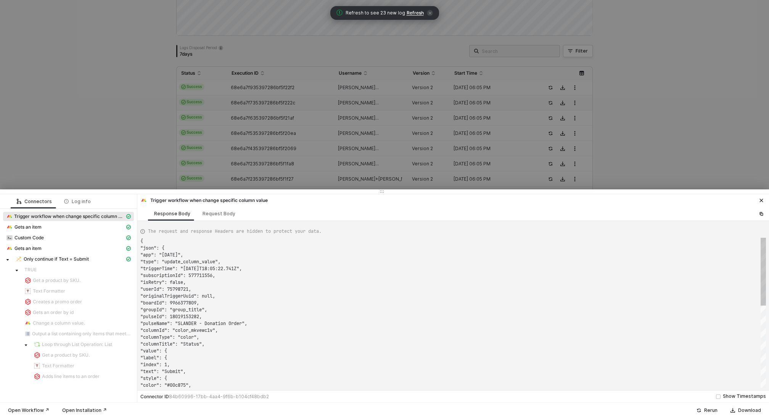
scroll to position [0, 0]
type textarea "{ "json": { "app": "[DATE]", "type": "update_column_value", "triggerTime": "[DA…"
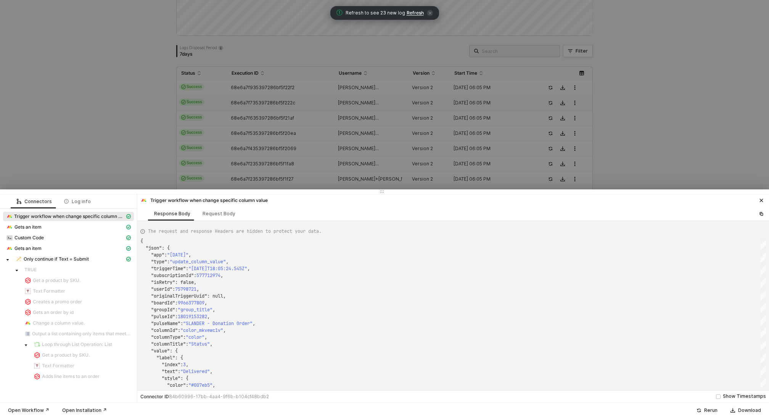
click at [142, 112] on div at bounding box center [384, 209] width 769 height 418
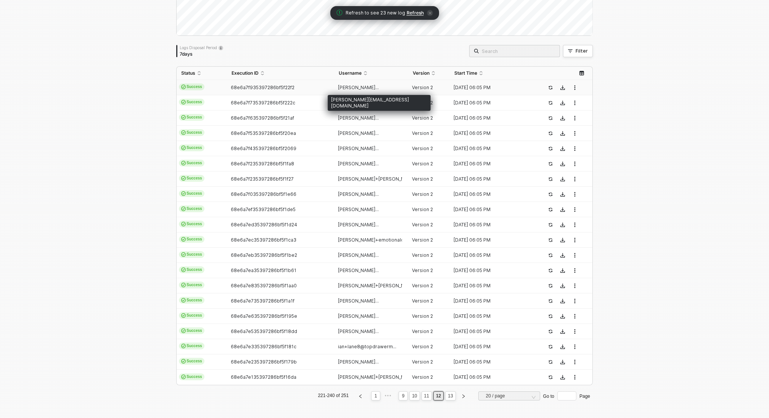
click at [369, 87] on span "[PERSON_NAME]..." at bounding box center [358, 88] width 41 height 6
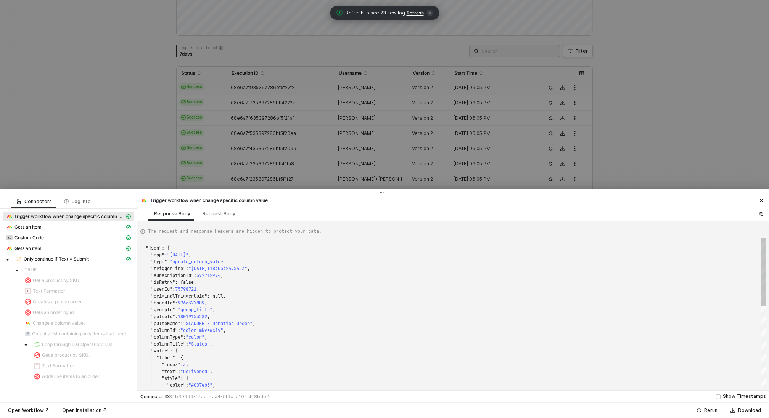
type textarea "{ "json": { "app": "[DATE]", "type": "update_column_value", "triggerTime": "[DA…"
click at [130, 113] on div at bounding box center [384, 209] width 769 height 418
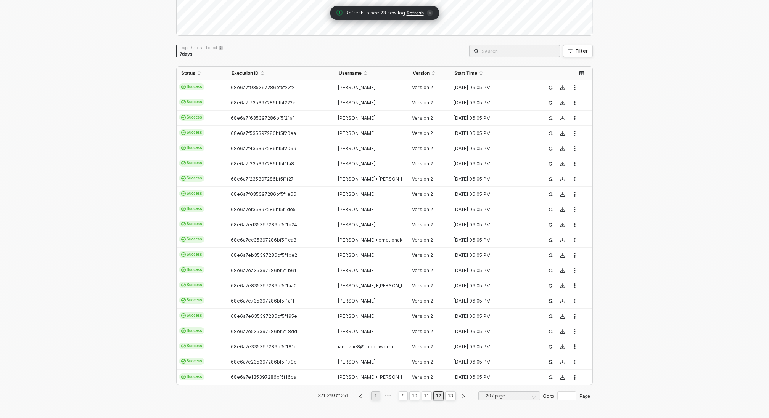
click at [377, 396] on link "1" at bounding box center [375, 396] width 7 height 8
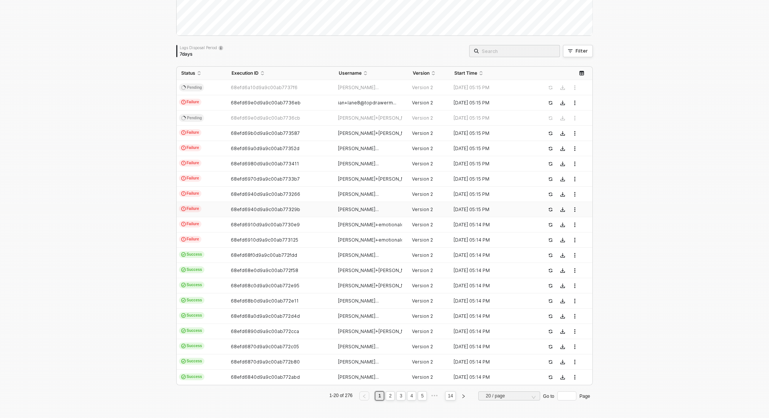
click at [359, 202] on td "[PERSON_NAME]..." at bounding box center [371, 209] width 74 height 15
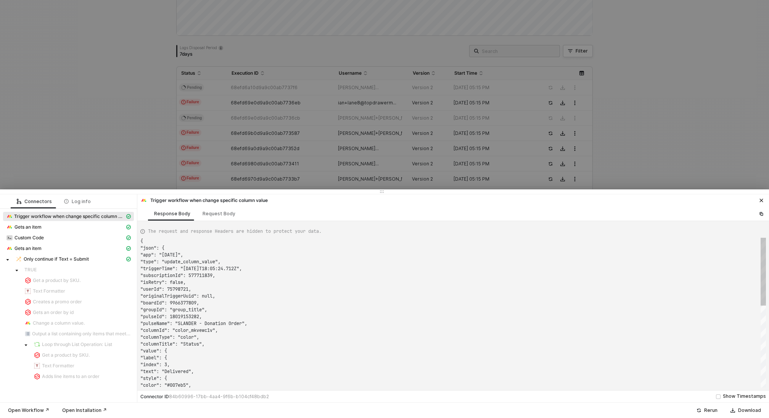
scroll to position [69, 0]
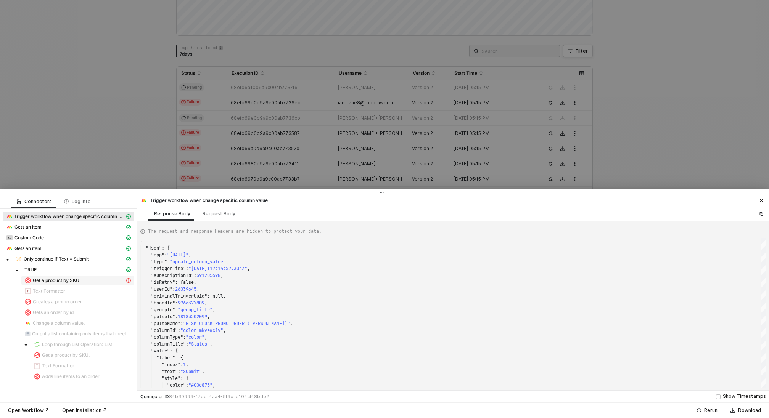
click at [50, 280] on span "Get a product by SKU." at bounding box center [57, 281] width 48 height 6
type textarea "{ "statusCode": 400, "message": "Error : {\"message\":\"Request failed with sta…"
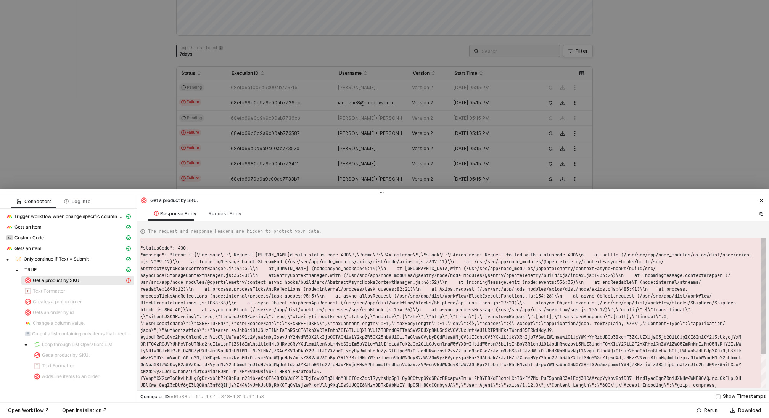
scroll to position [14, 0]
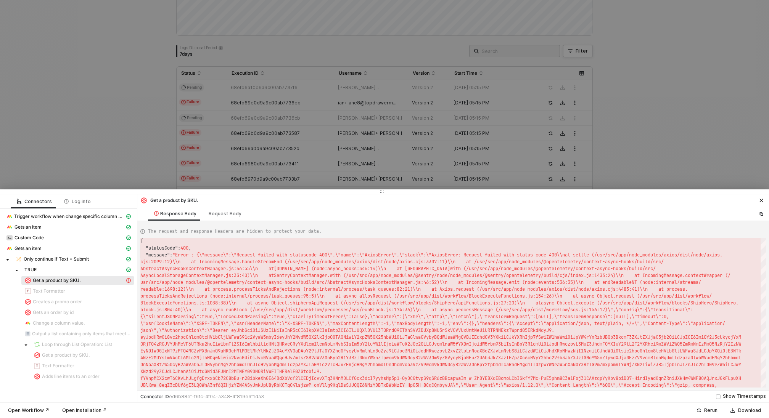
click at [33, 64] on div at bounding box center [384, 209] width 769 height 418
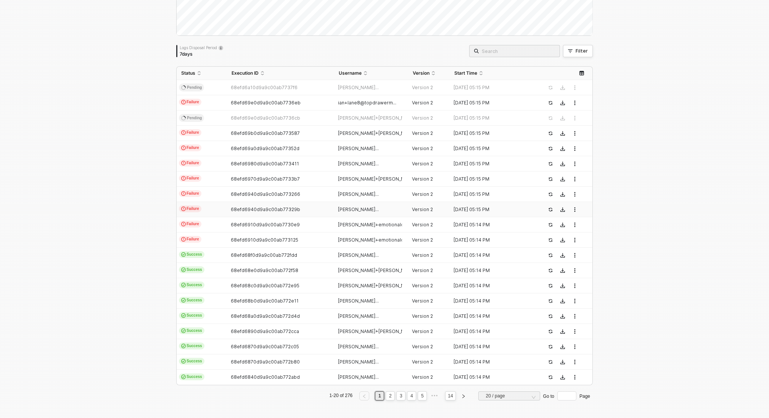
scroll to position [0, 0]
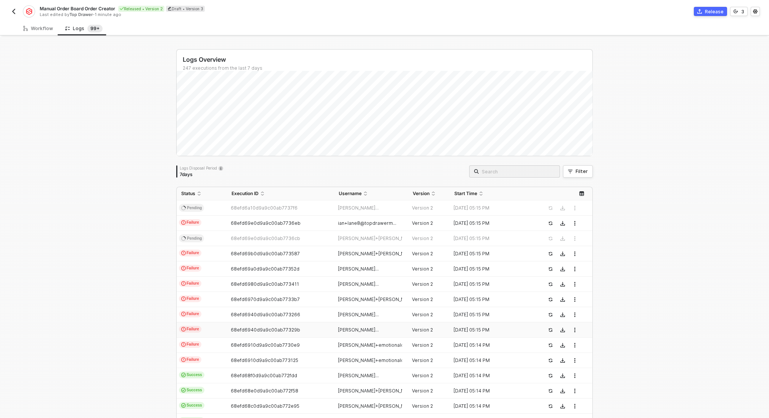
click at [10, 13] on button "button" at bounding box center [13, 11] width 9 height 9
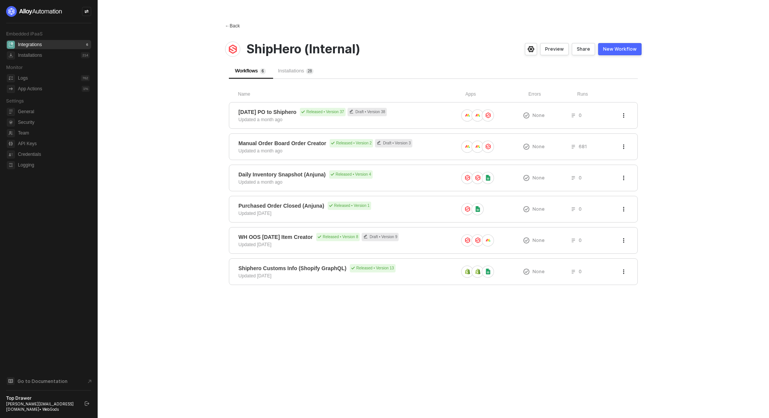
click at [229, 24] on span "←" at bounding box center [227, 25] width 5 height 5
